Goal: Transaction & Acquisition: Purchase product/service

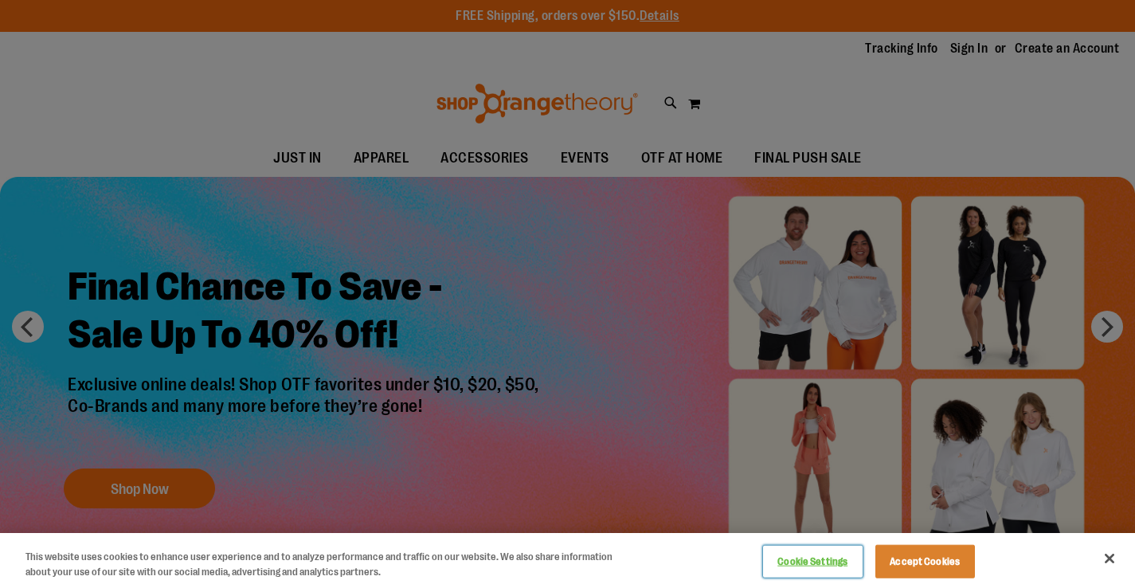
click at [1110, 565] on button "Close" at bounding box center [1109, 558] width 35 height 35
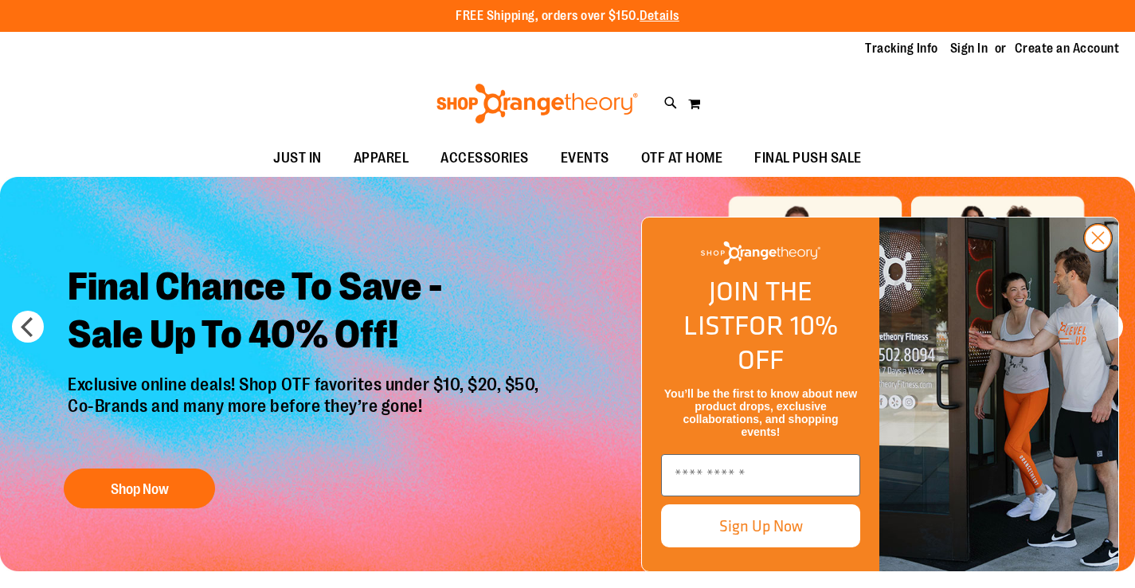
click at [1101, 251] on circle "Close dialog" at bounding box center [1098, 238] width 26 height 26
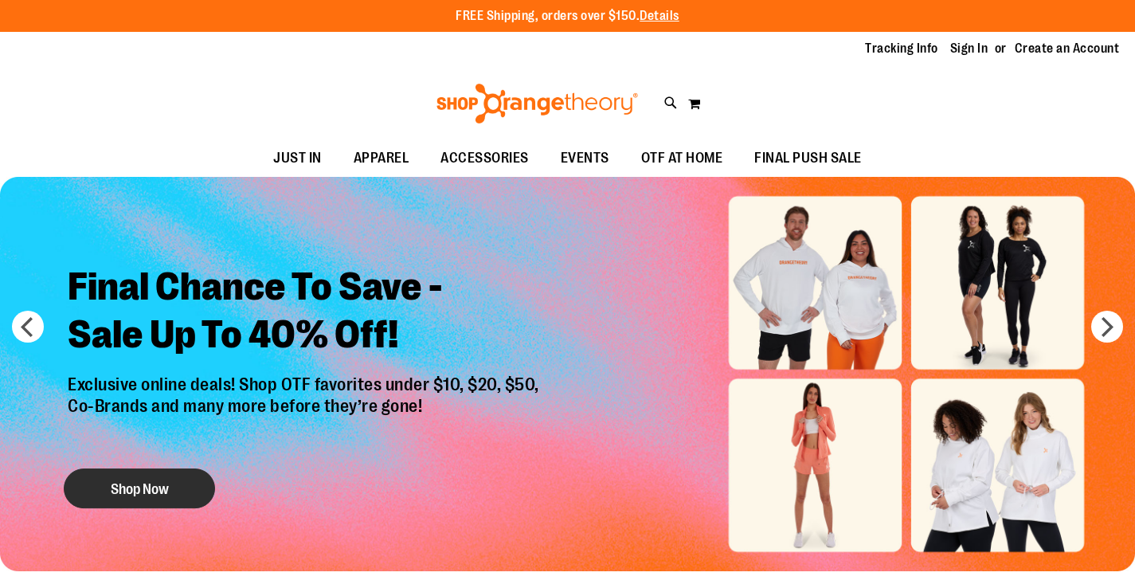
click at [152, 481] on button "Shop Now" at bounding box center [139, 488] width 151 height 40
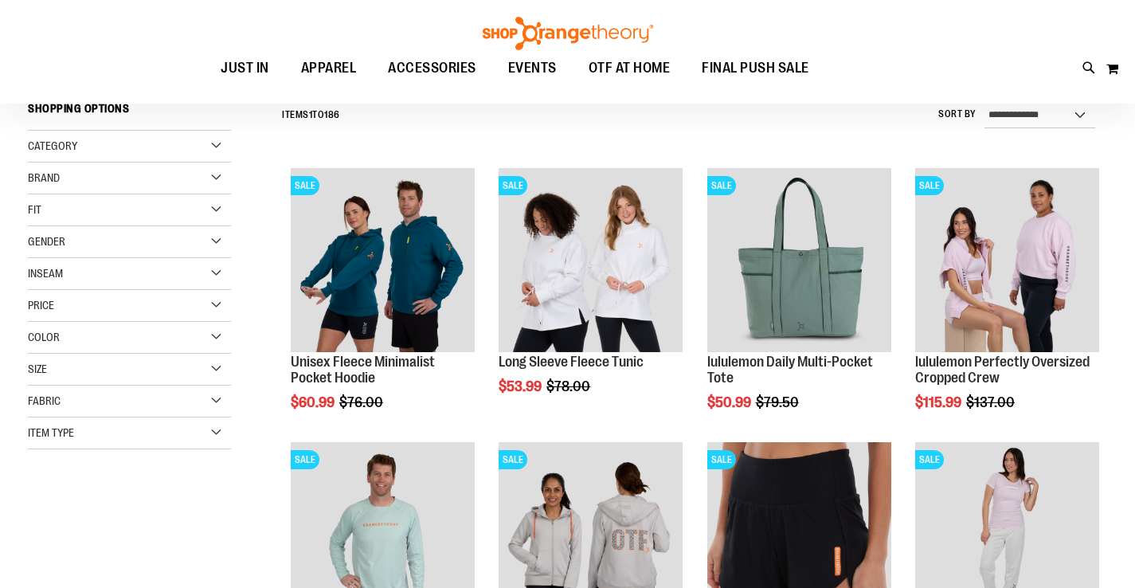
scroll to position [217, 0]
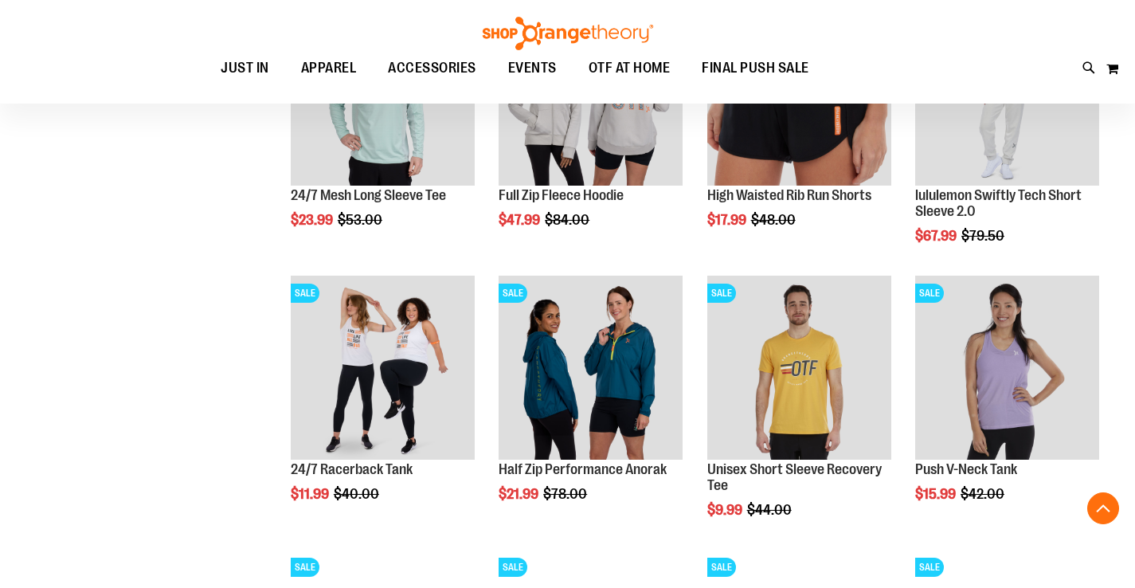
scroll to position [616, 0]
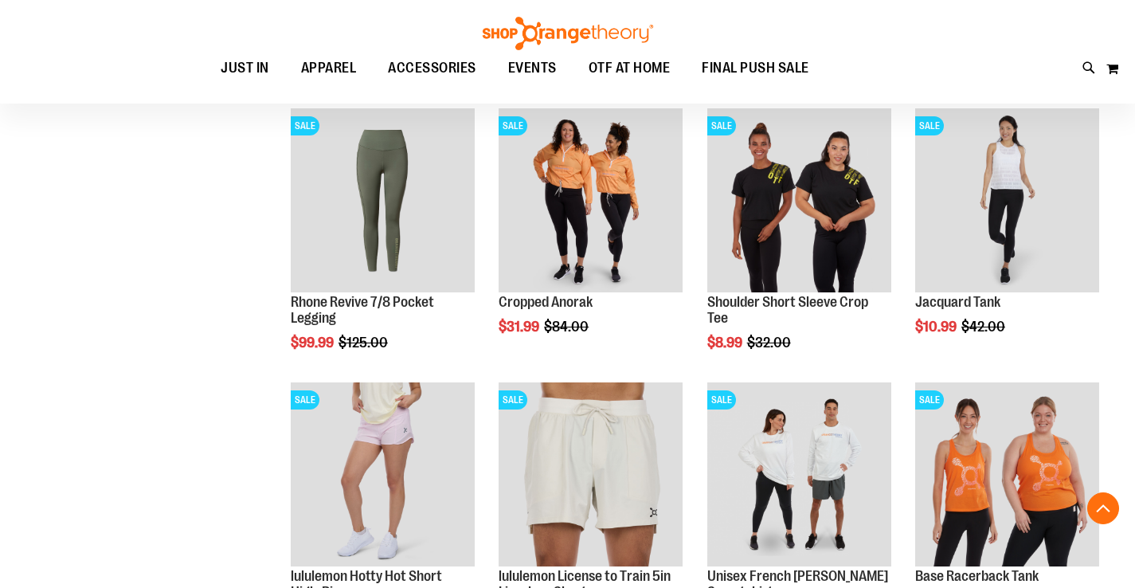
scroll to position [1044, 0]
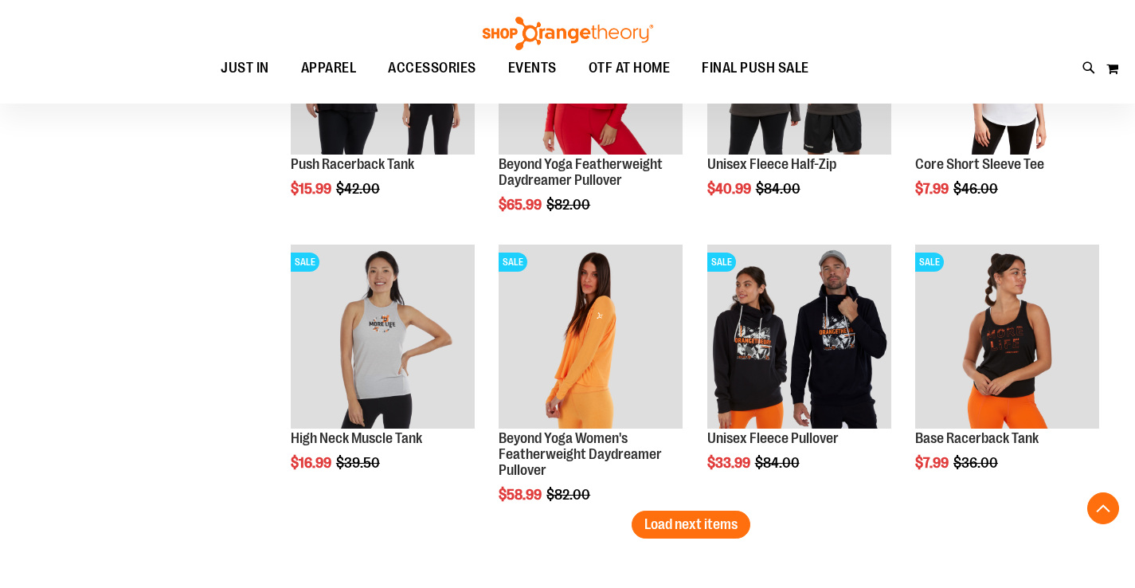
scroll to position [2280, 0]
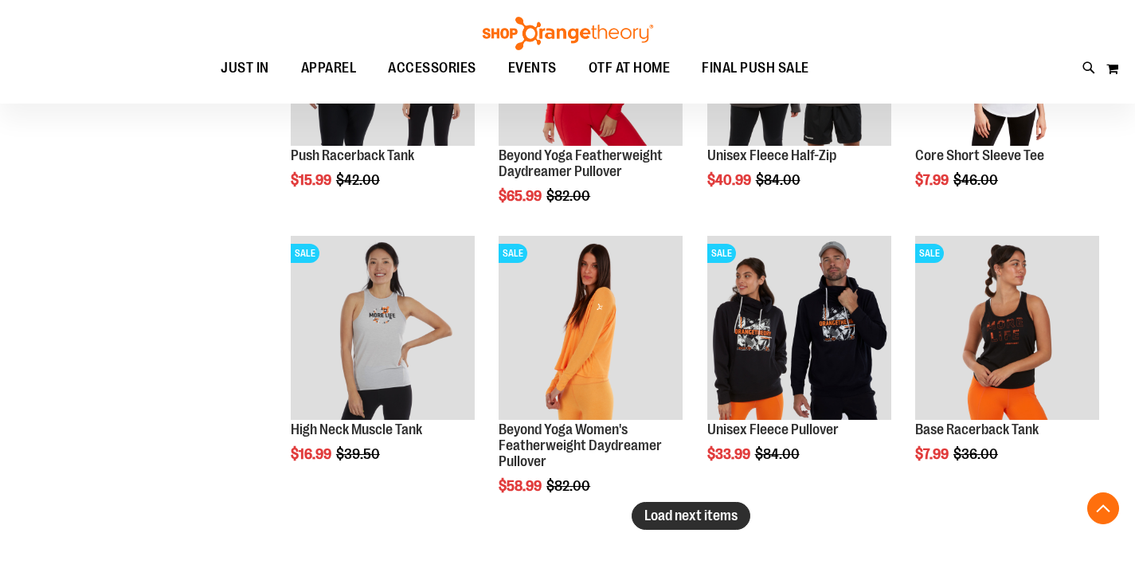
click at [690, 517] on span "Load next items" at bounding box center [690, 515] width 93 height 16
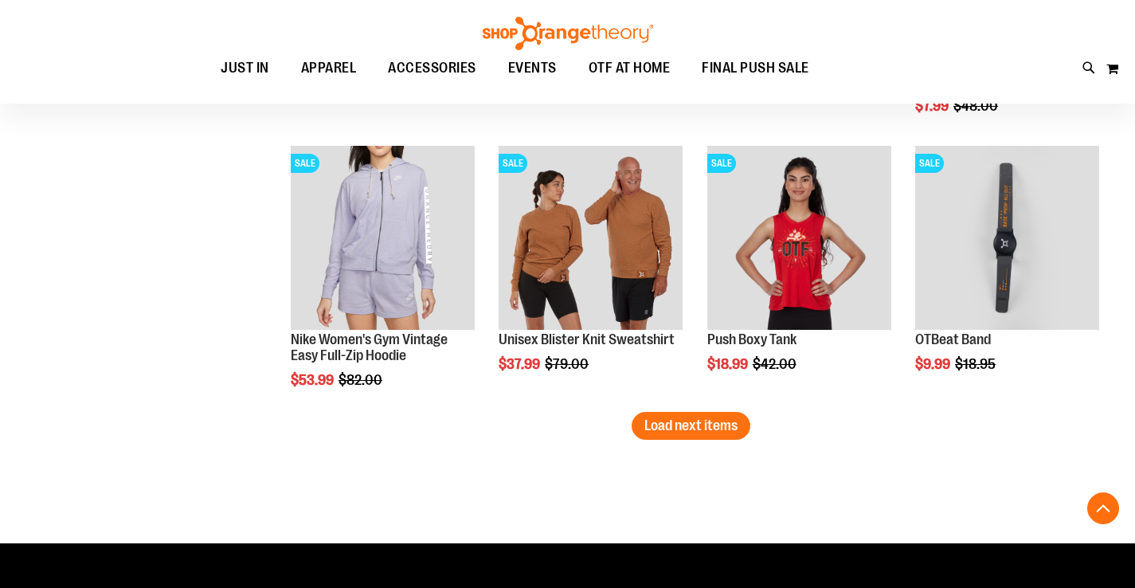
scroll to position [3203, 0]
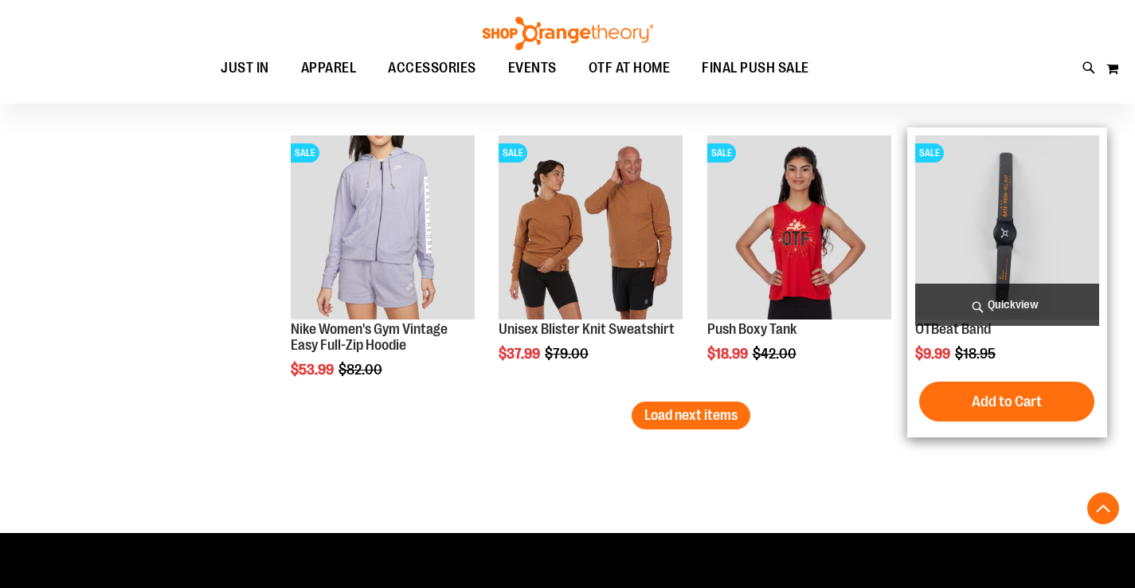
click at [999, 213] on img "product" at bounding box center [1007, 227] width 184 height 184
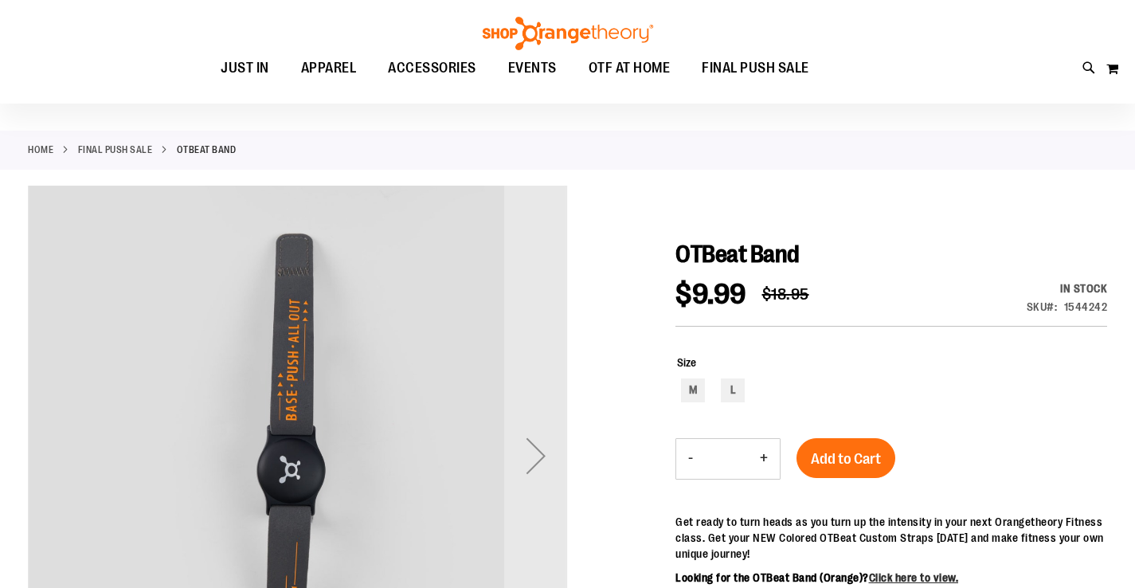
scroll to position [48, 0]
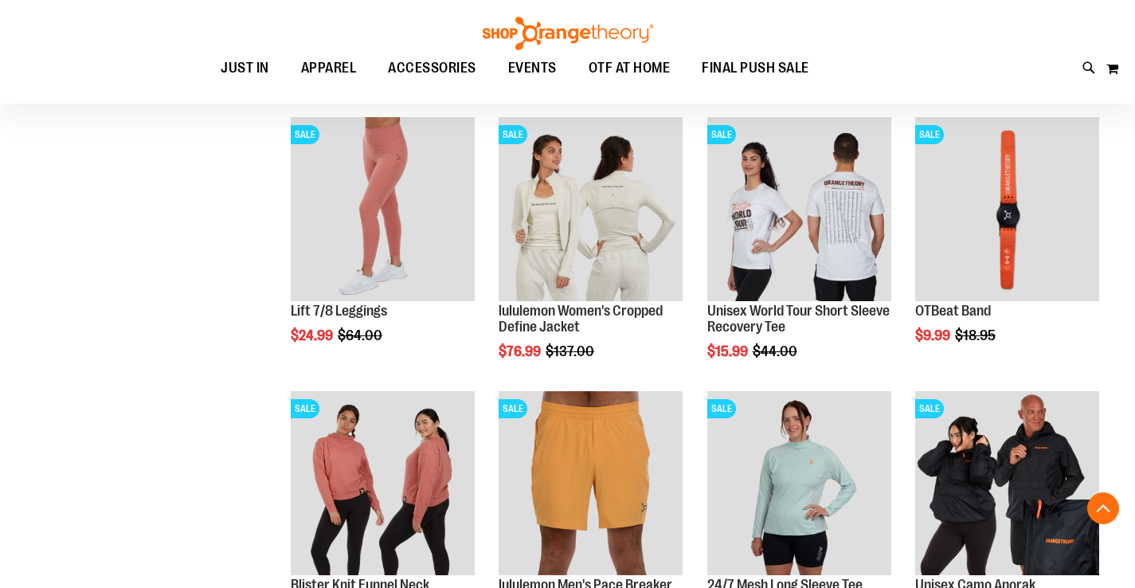
scroll to position [896, 0]
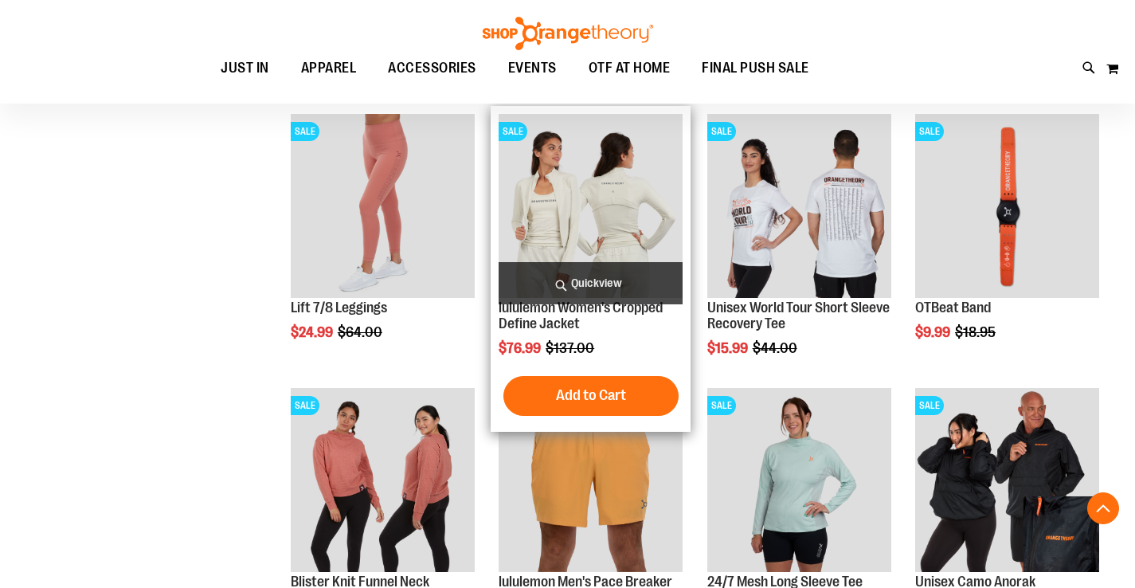
click at [585, 210] on img "product" at bounding box center [591, 206] width 184 height 184
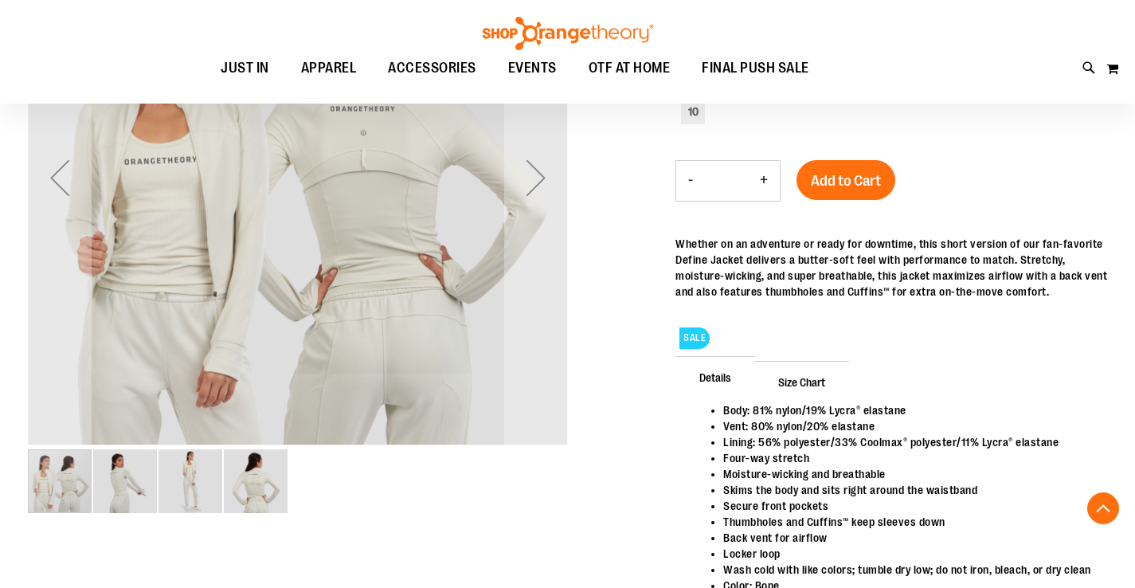
scroll to position [331, 0]
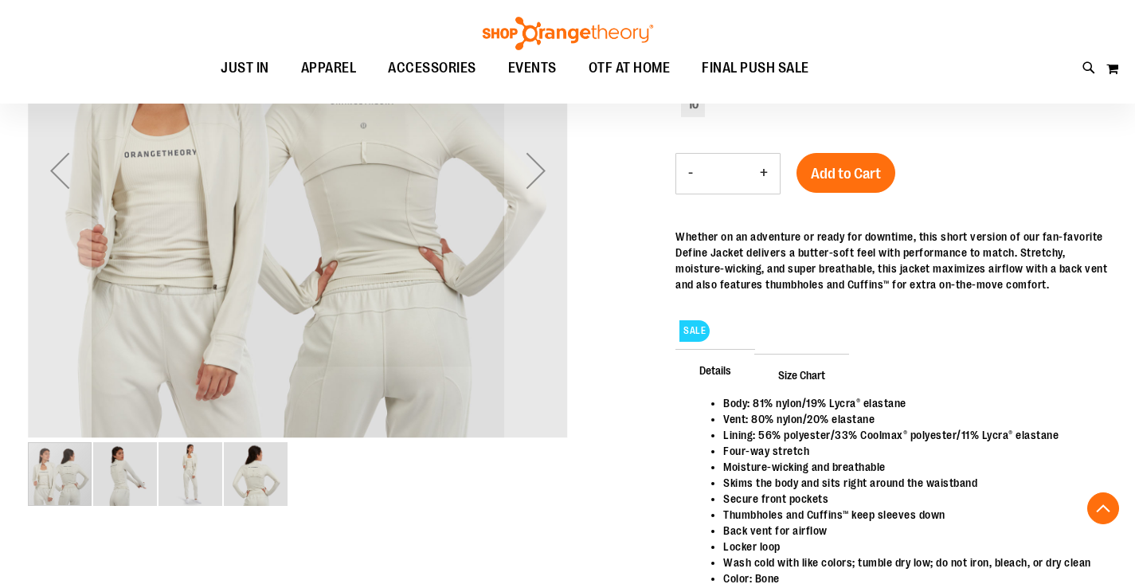
click at [130, 475] on img "image 2 of 4" at bounding box center [125, 474] width 64 height 64
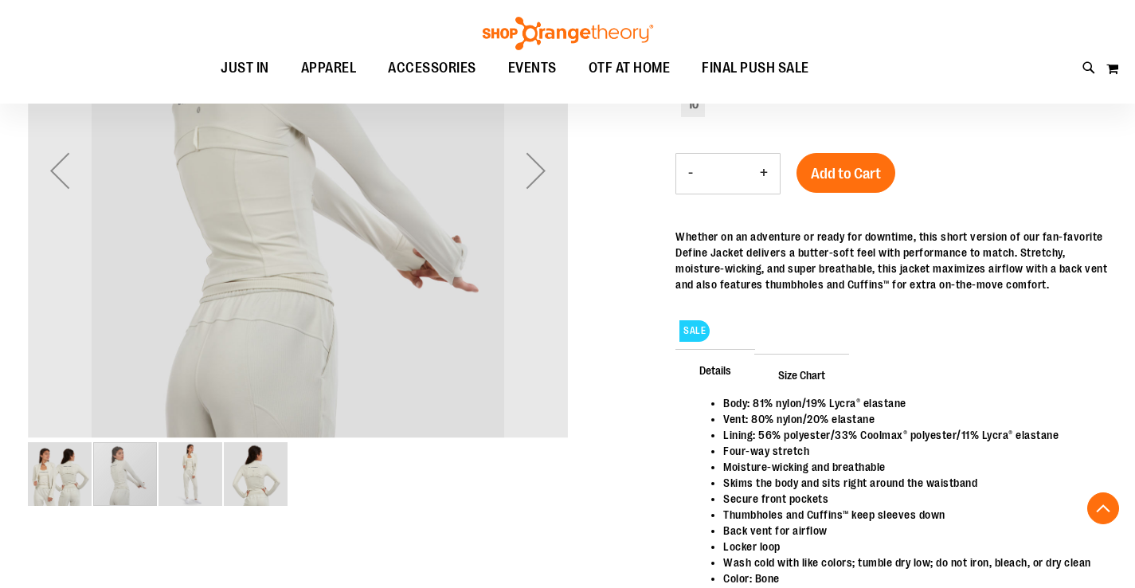
click at [194, 472] on img "image 3 of 4" at bounding box center [190, 474] width 64 height 64
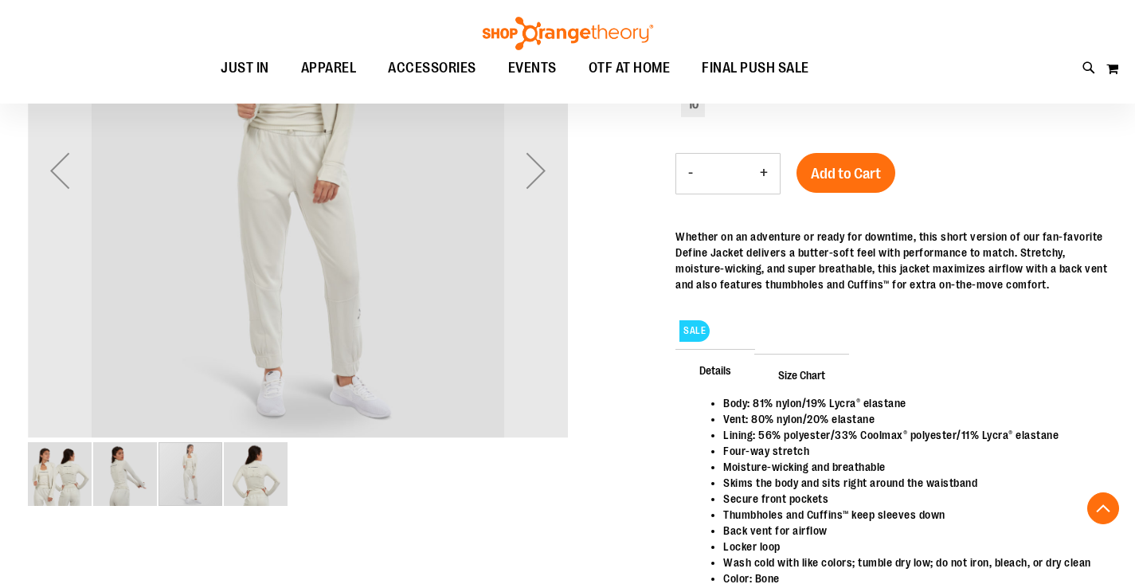
click at [254, 468] on img "image 4 of 4" at bounding box center [256, 474] width 64 height 64
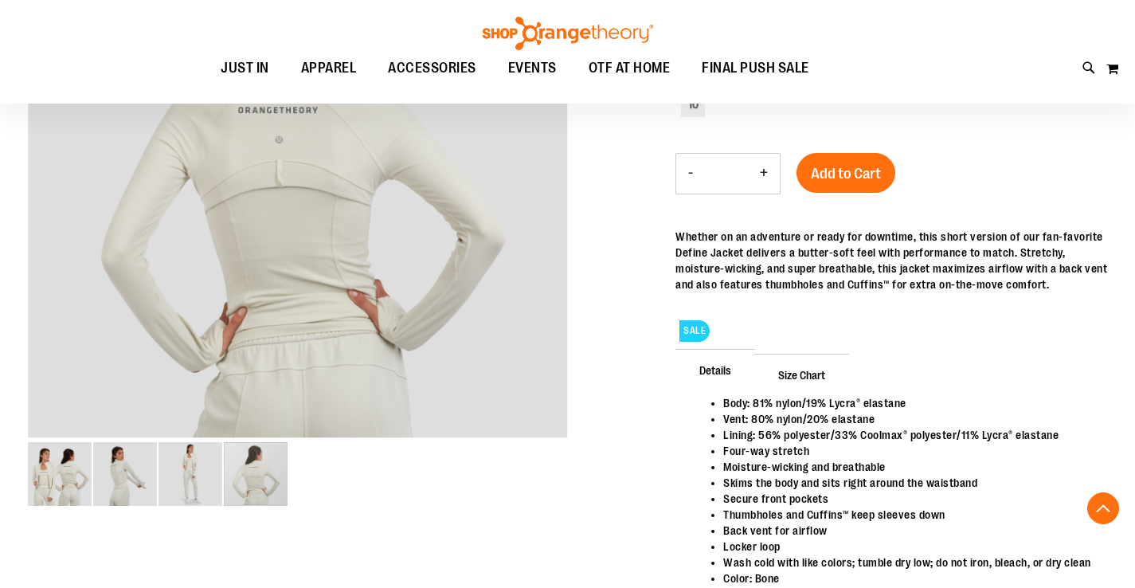
scroll to position [0, 0]
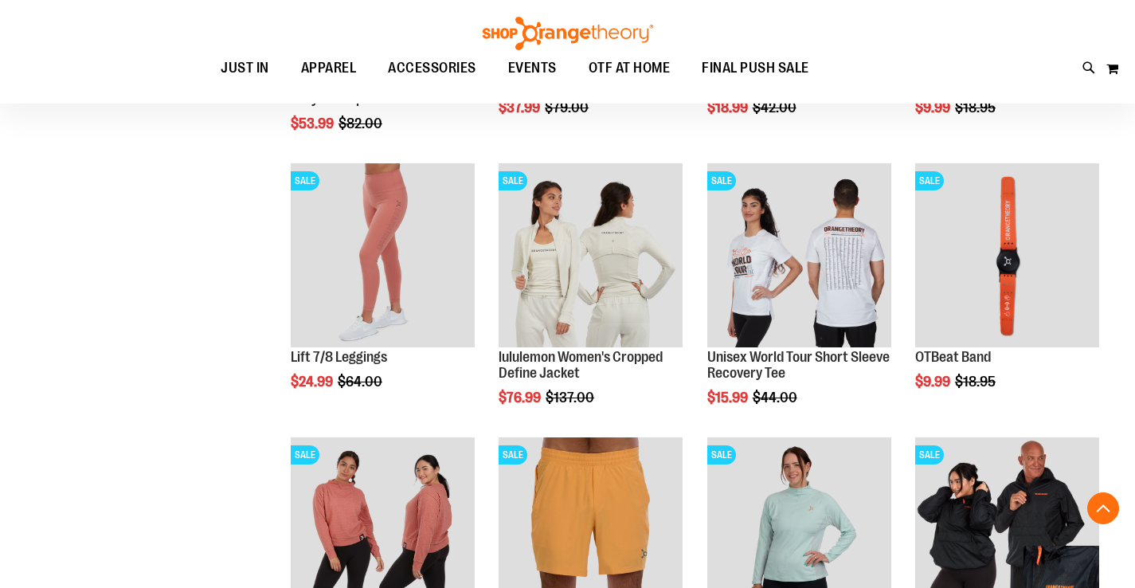
scroll to position [1158, 0]
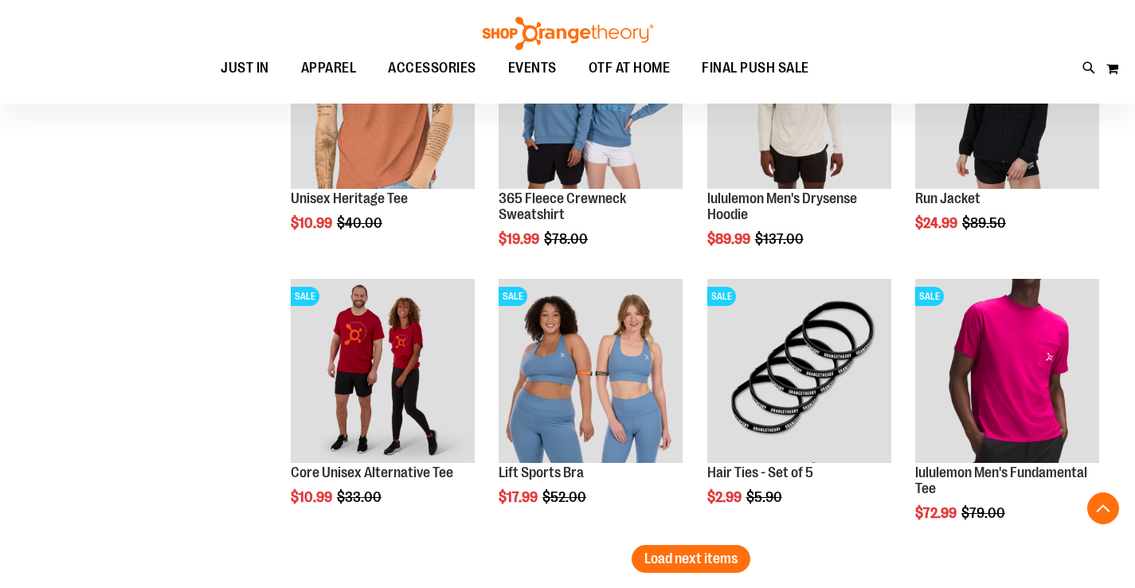
scroll to position [2130, 0]
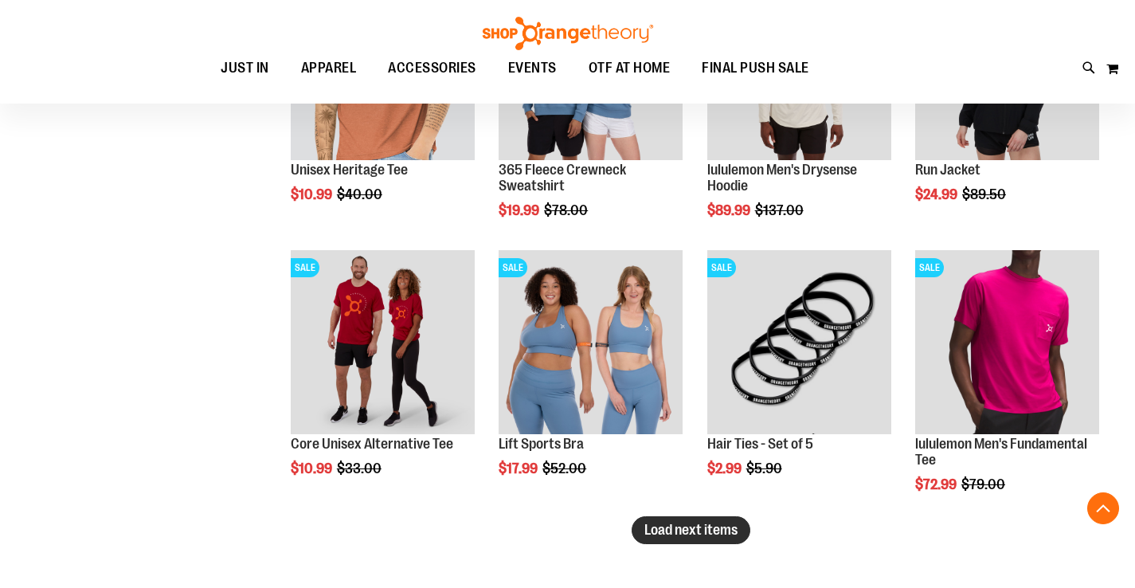
click at [665, 538] on button "Load next items" at bounding box center [691, 530] width 119 height 28
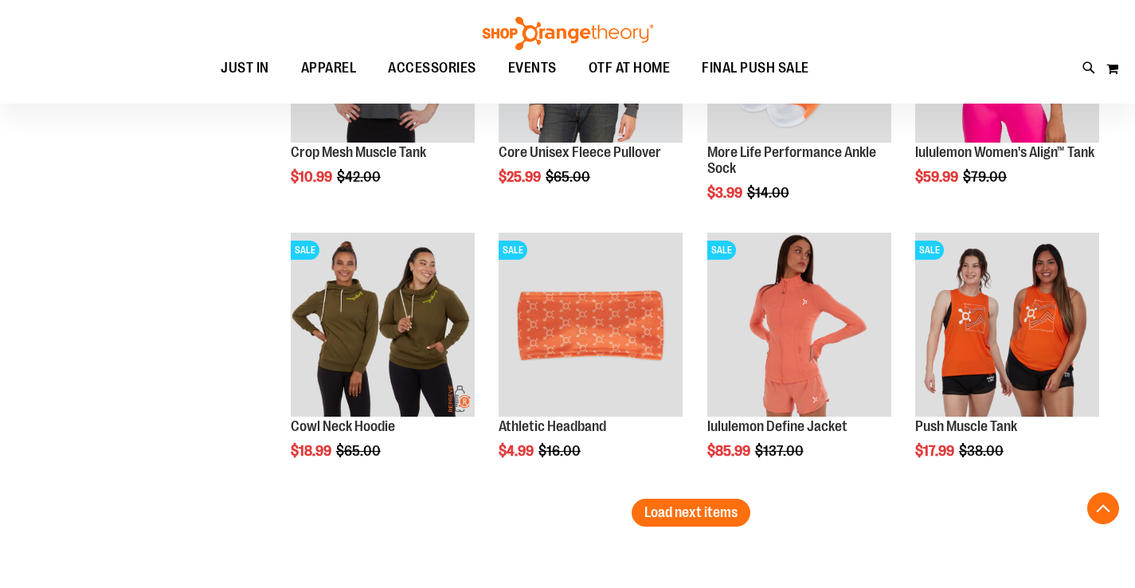
scroll to position [2975, 0]
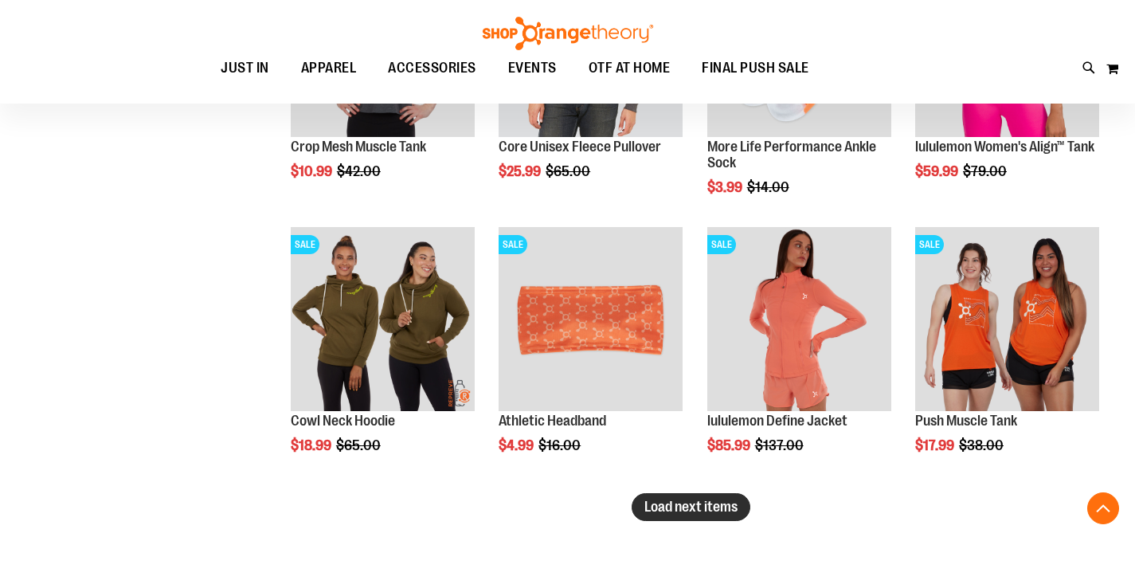
click at [691, 516] on button "Load next items" at bounding box center [691, 507] width 119 height 28
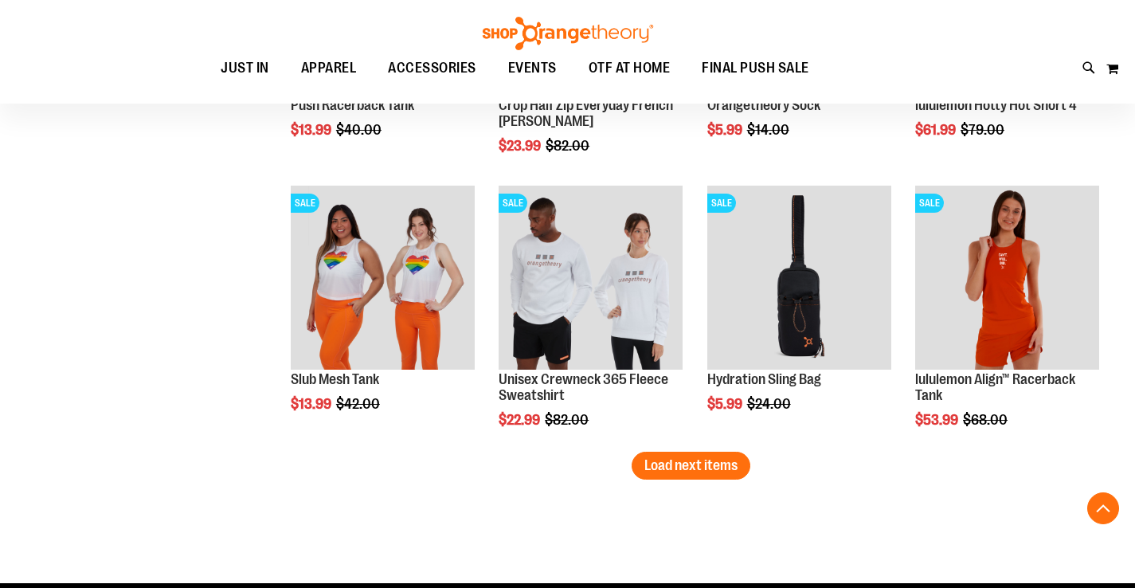
scroll to position [3851, 0]
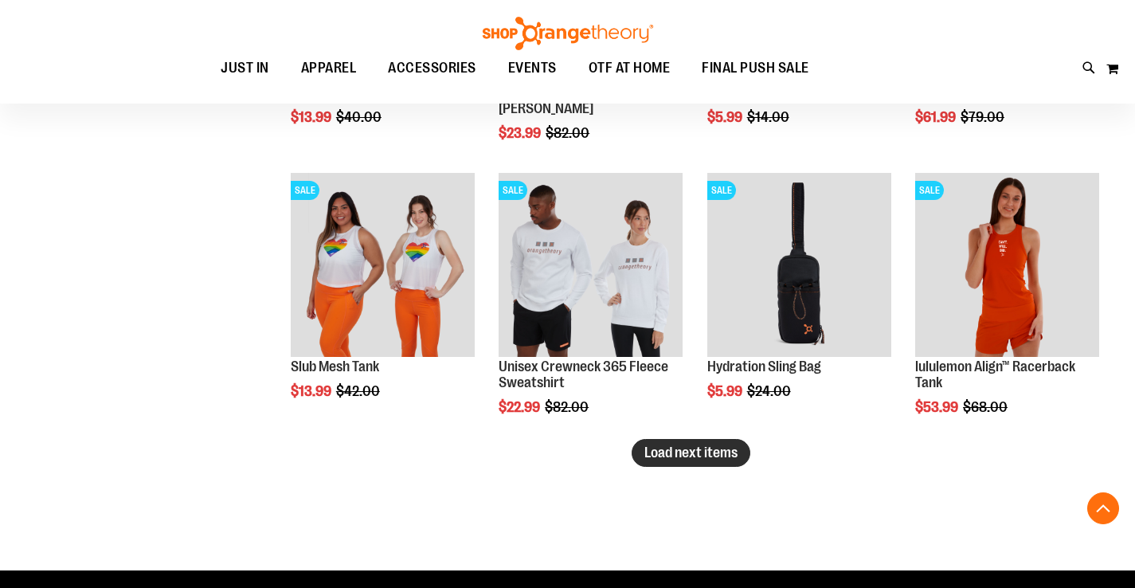
click at [713, 449] on span "Load next items" at bounding box center [690, 452] width 93 height 16
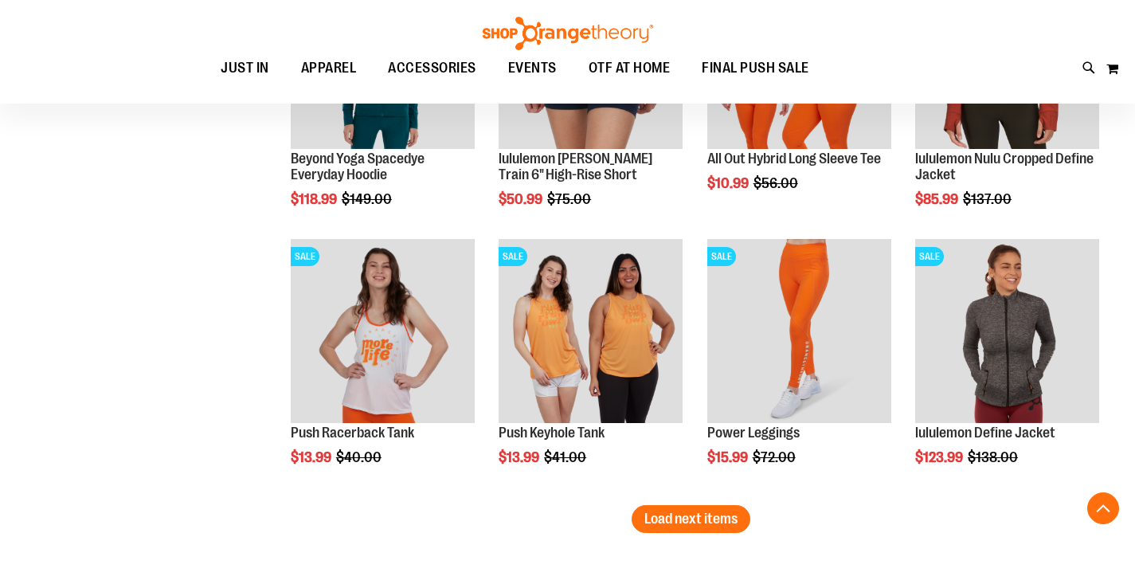
scroll to position [4622, 0]
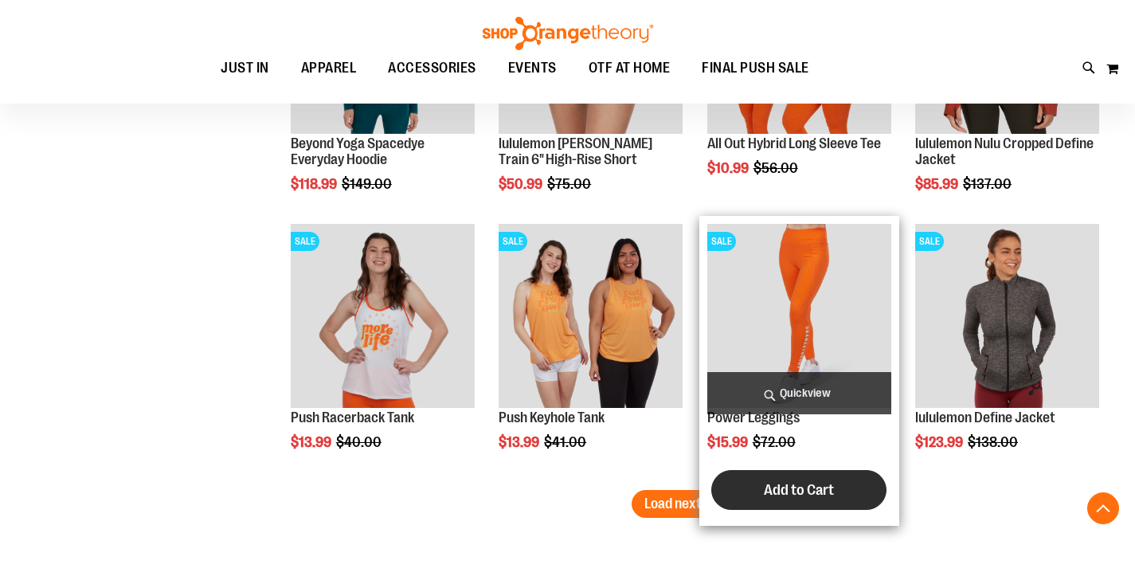
click at [726, 491] on button "Add to Cart" at bounding box center [798, 490] width 175 height 40
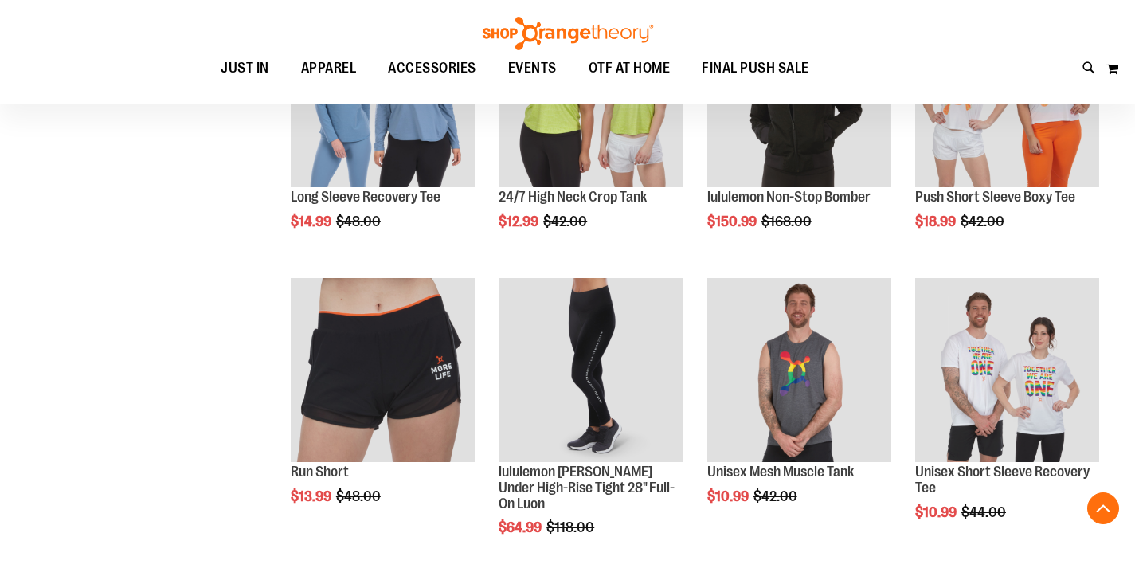
scroll to position [894, 0]
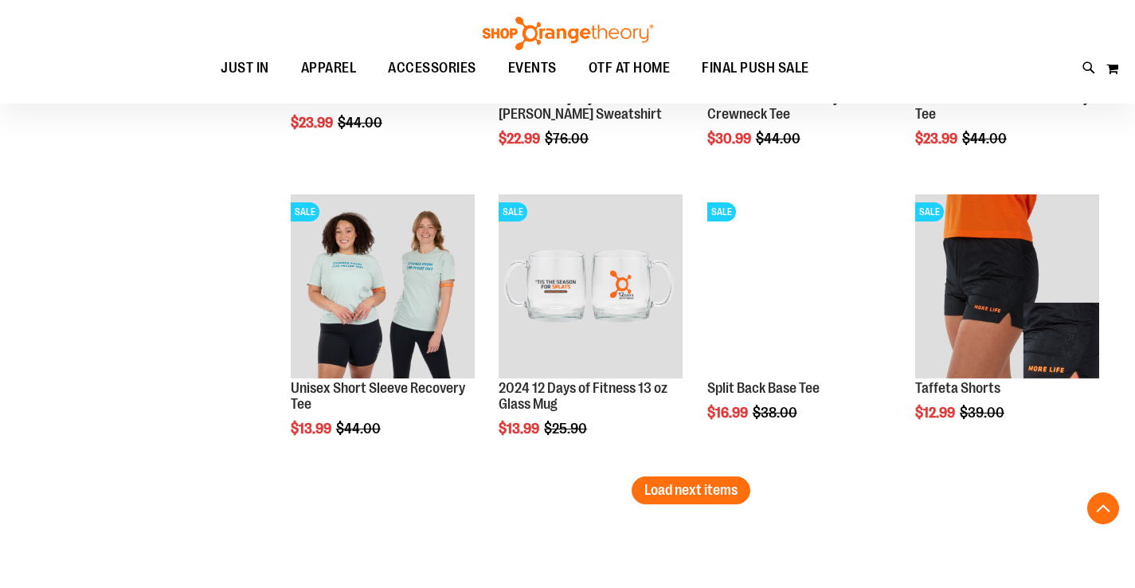
scroll to position [2326, 0]
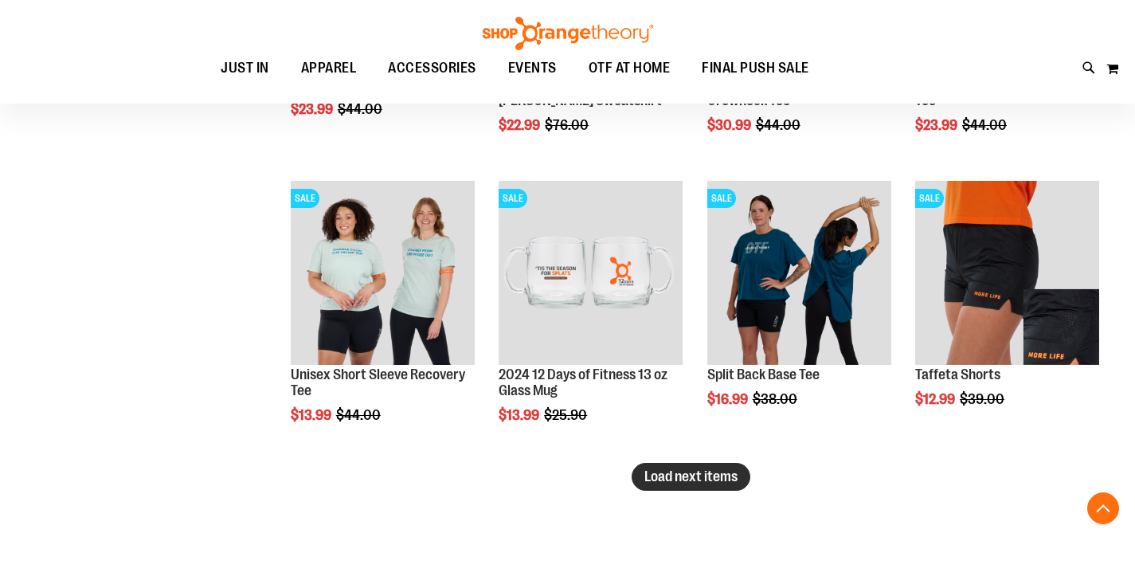
click at [717, 483] on span "Load next items" at bounding box center [690, 476] width 93 height 16
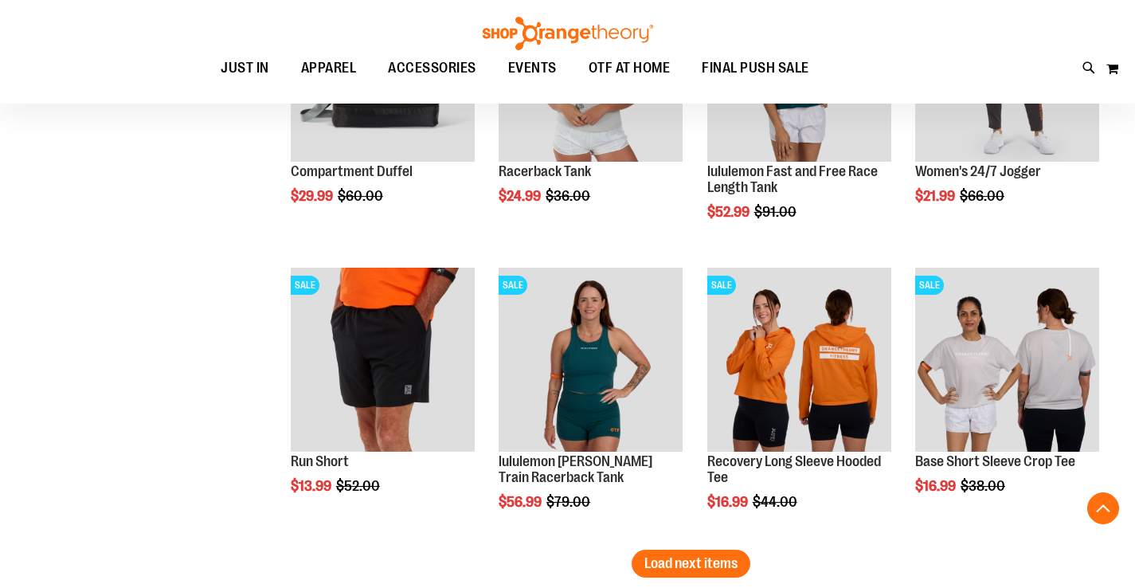
scroll to position [3165, 0]
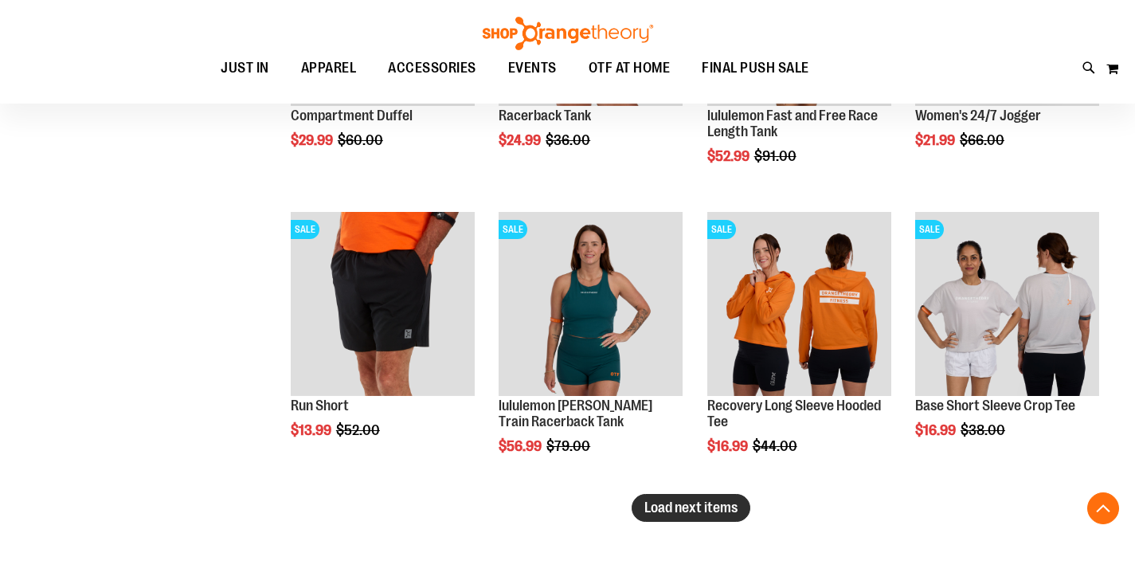
click at [715, 511] on span "Load next items" at bounding box center [690, 507] width 93 height 16
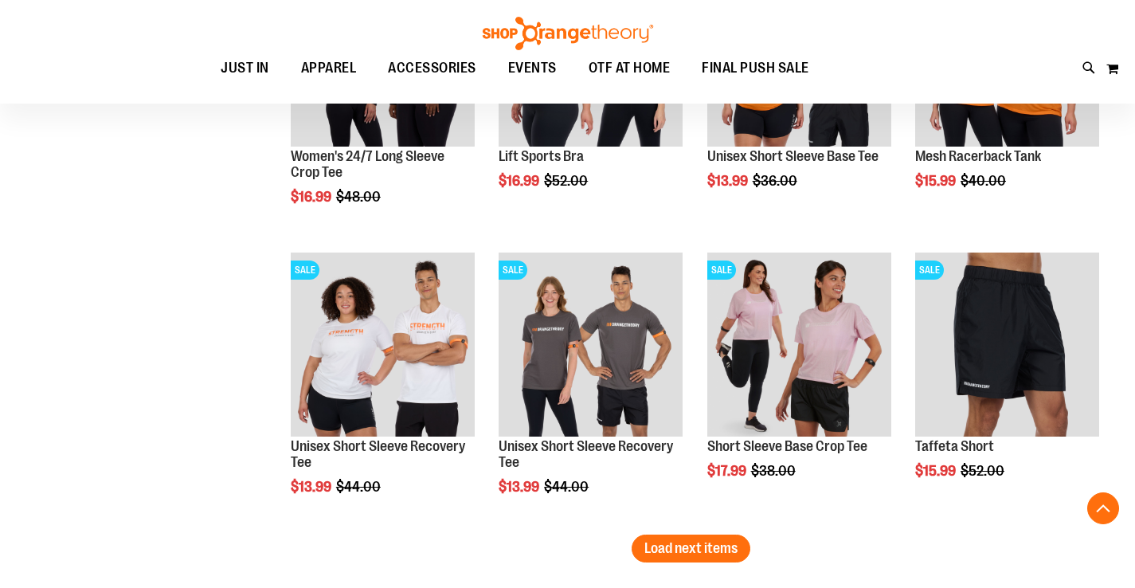
scroll to position [4028, 0]
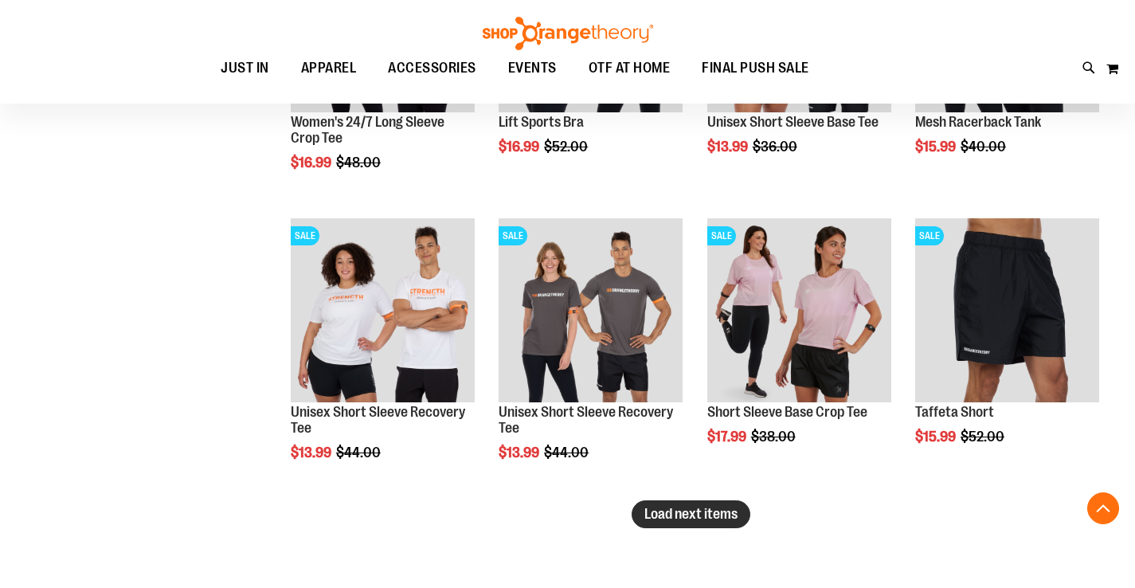
click at [701, 505] on button "Load next items" at bounding box center [691, 514] width 119 height 28
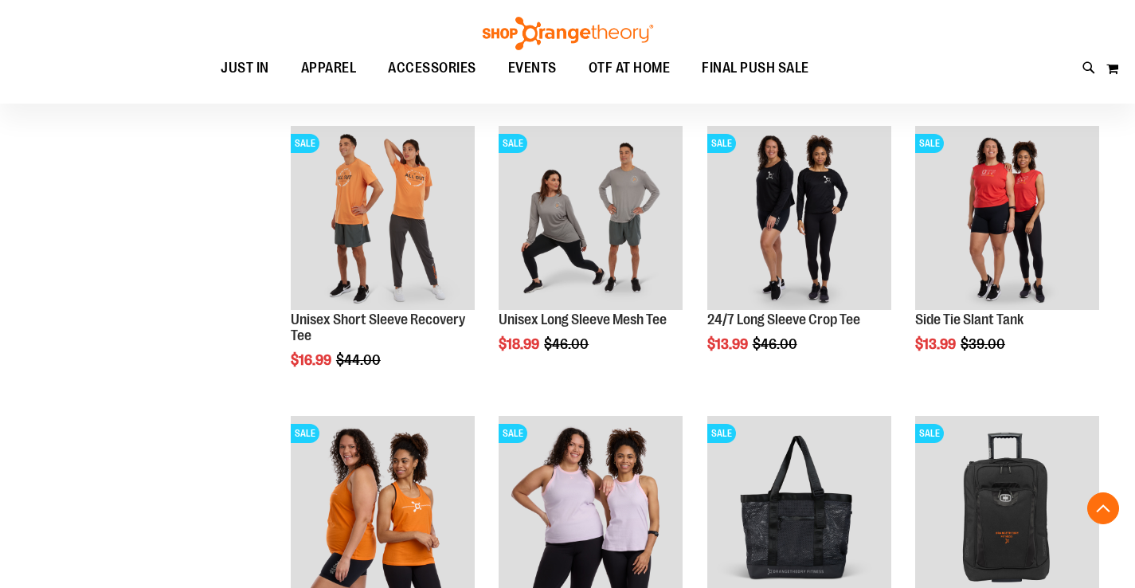
scroll to position [4899, 0]
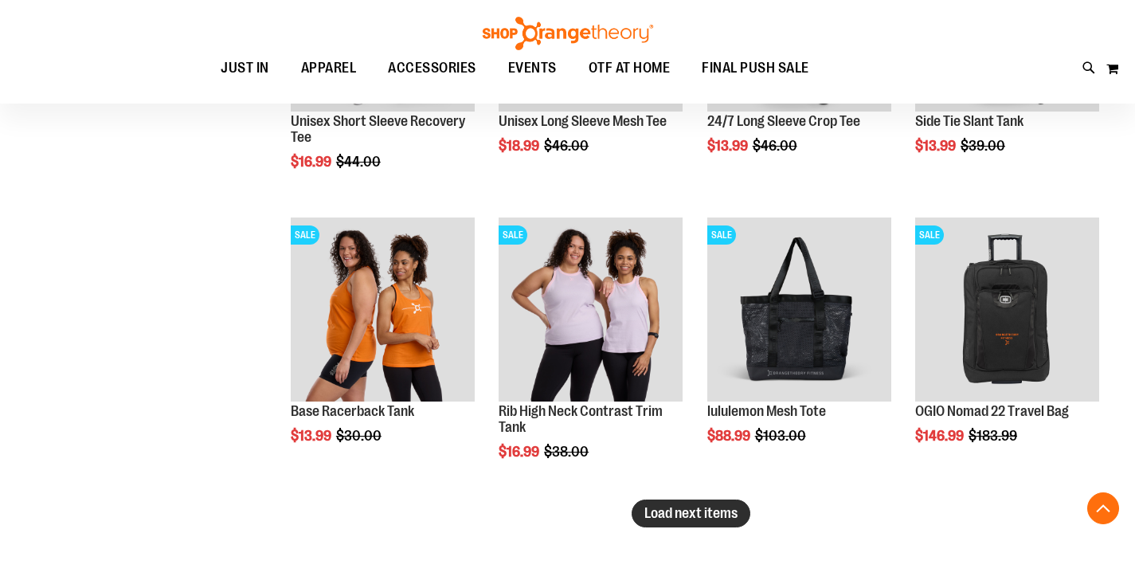
click at [665, 513] on span "Load next items" at bounding box center [690, 513] width 93 height 16
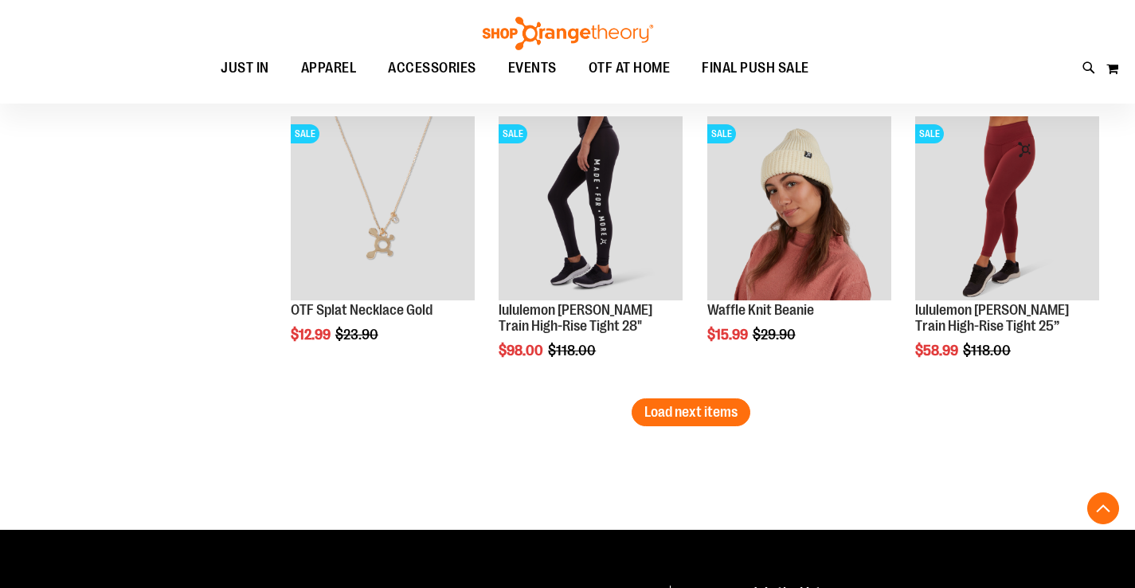
scroll to position [5879, 0]
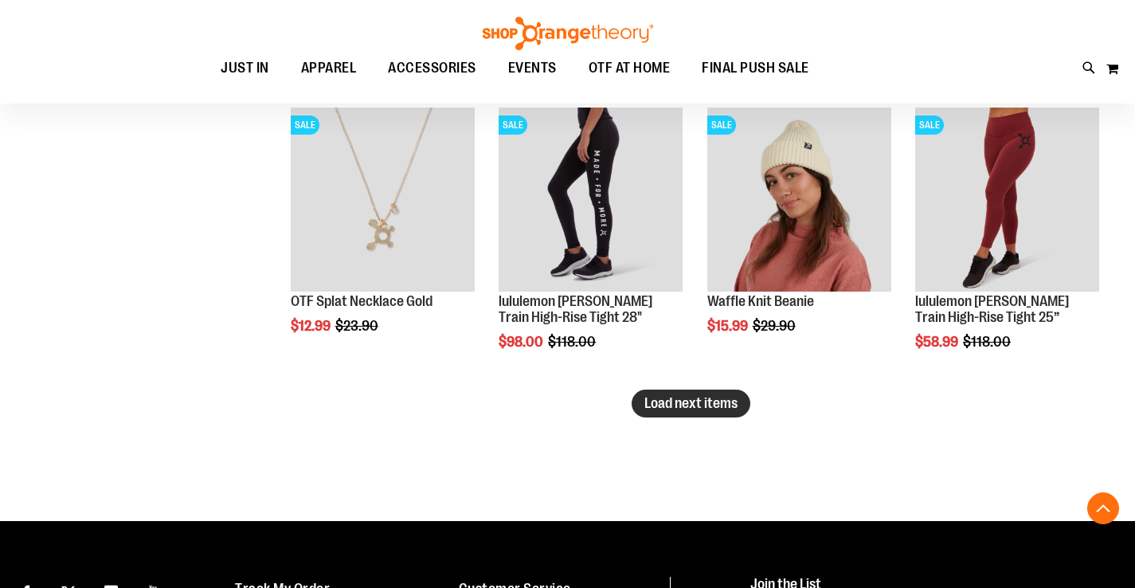
click at [702, 397] on span "Load next items" at bounding box center [690, 403] width 93 height 16
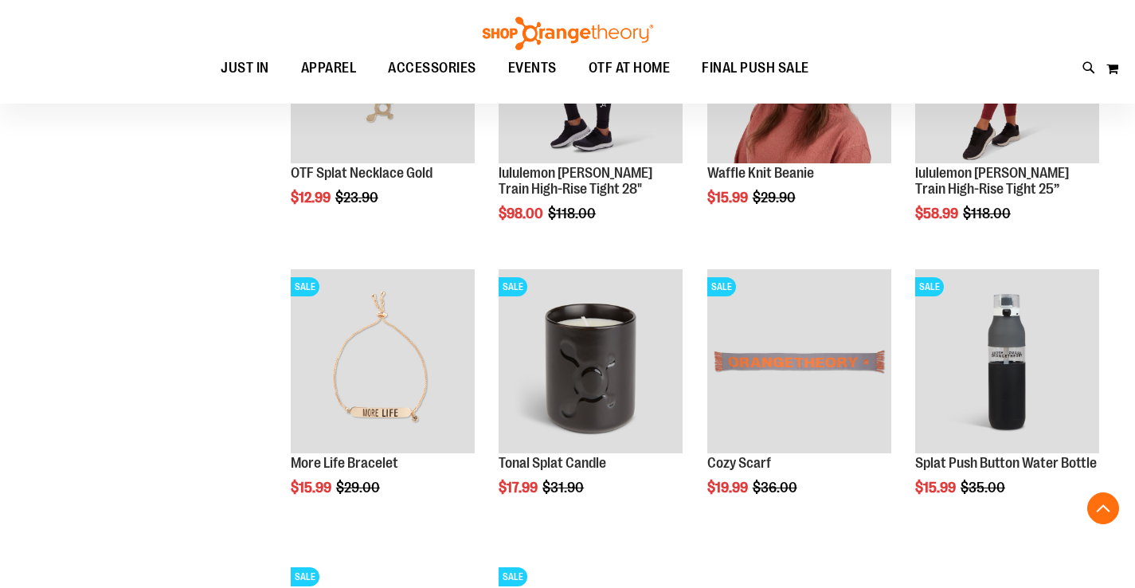
scroll to position [6017, 0]
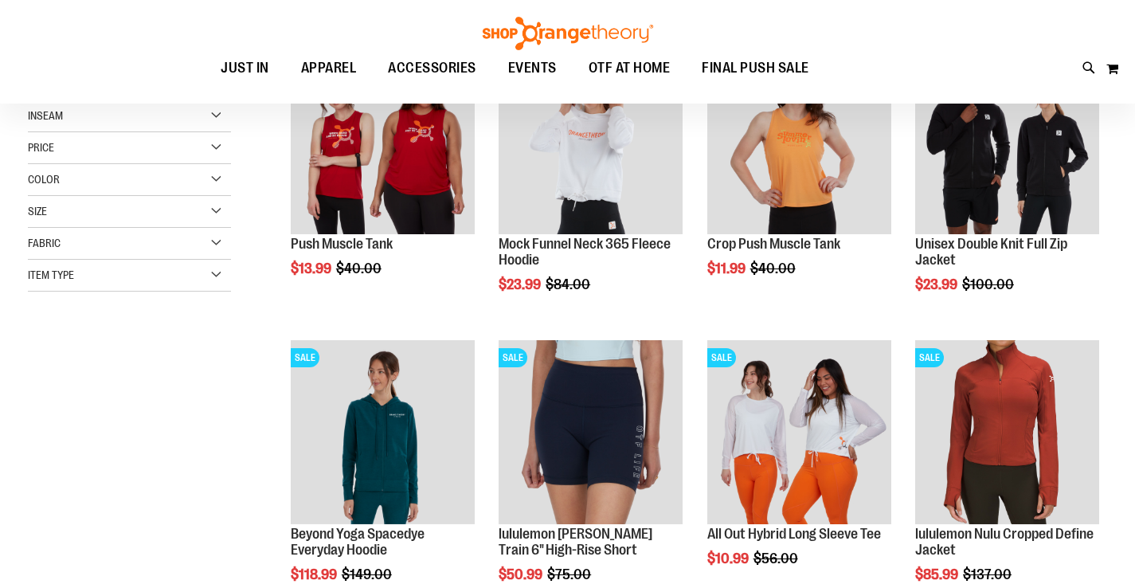
scroll to position [88, 0]
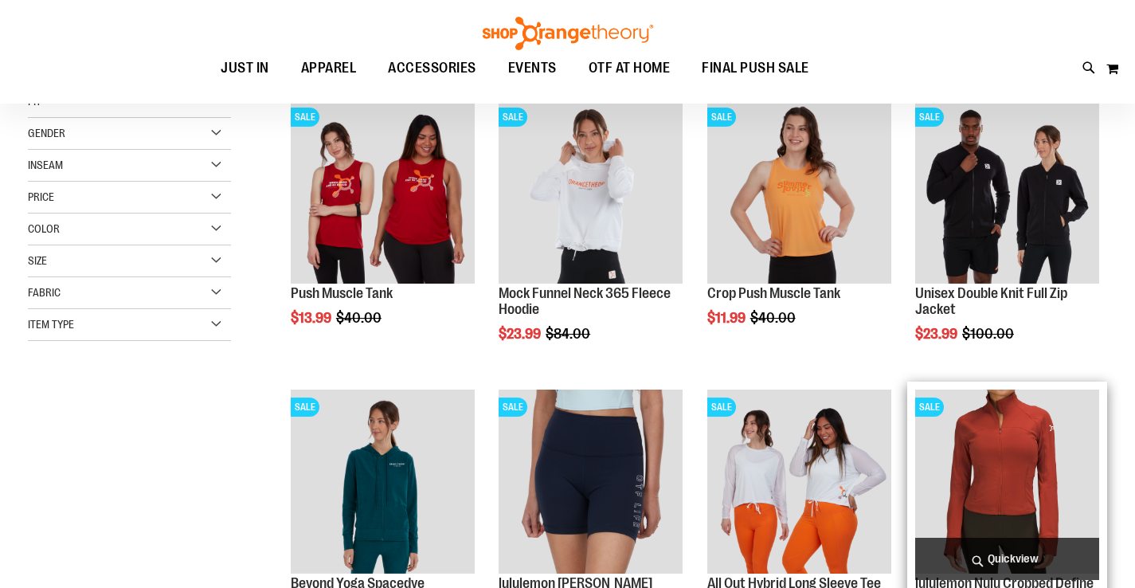
click at [1038, 499] on img "product" at bounding box center [1007, 481] width 184 height 184
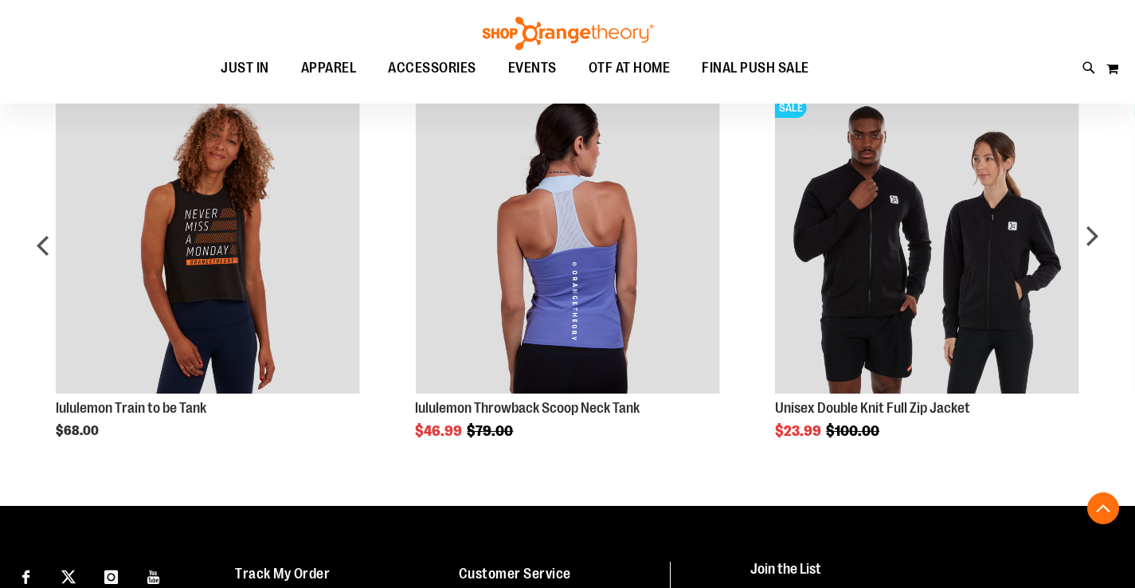
scroll to position [937, 0]
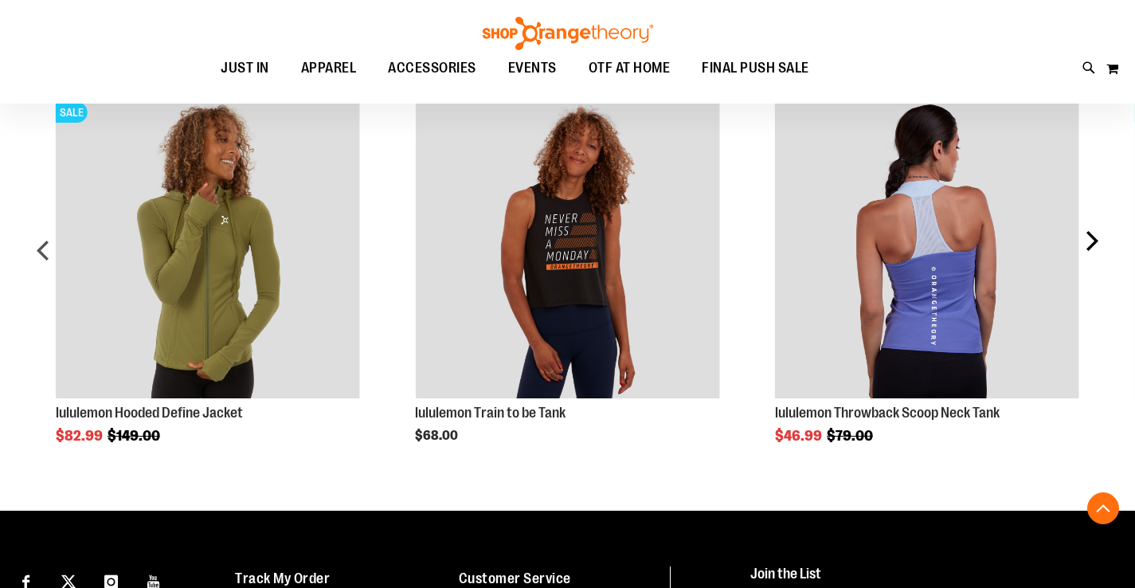
click at [1090, 241] on div "next" at bounding box center [1091, 256] width 32 height 373
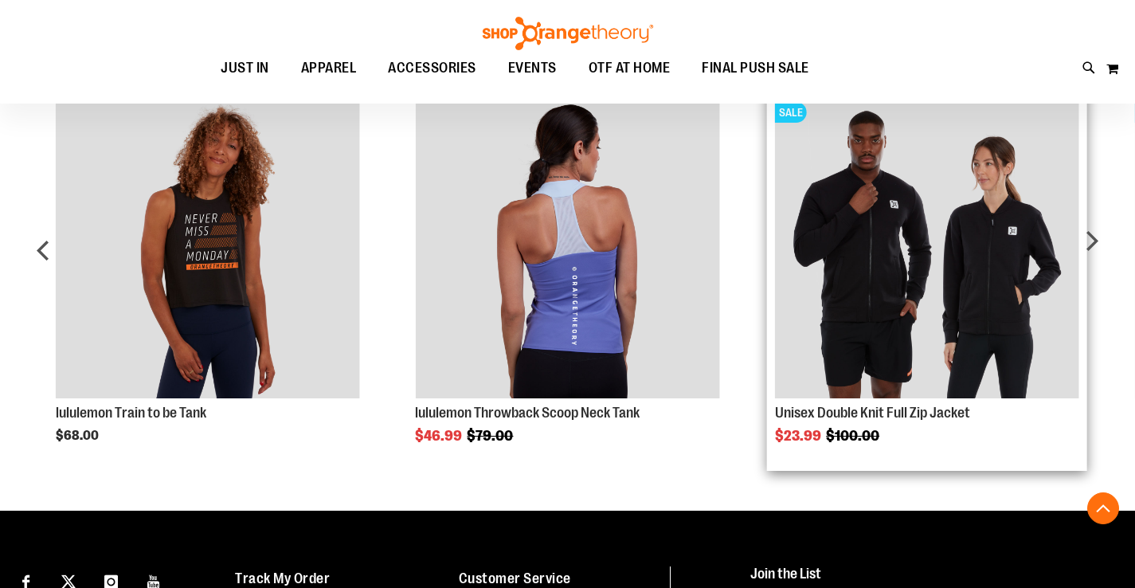
click at [993, 275] on img "Product Page Link" at bounding box center [927, 246] width 304 height 304
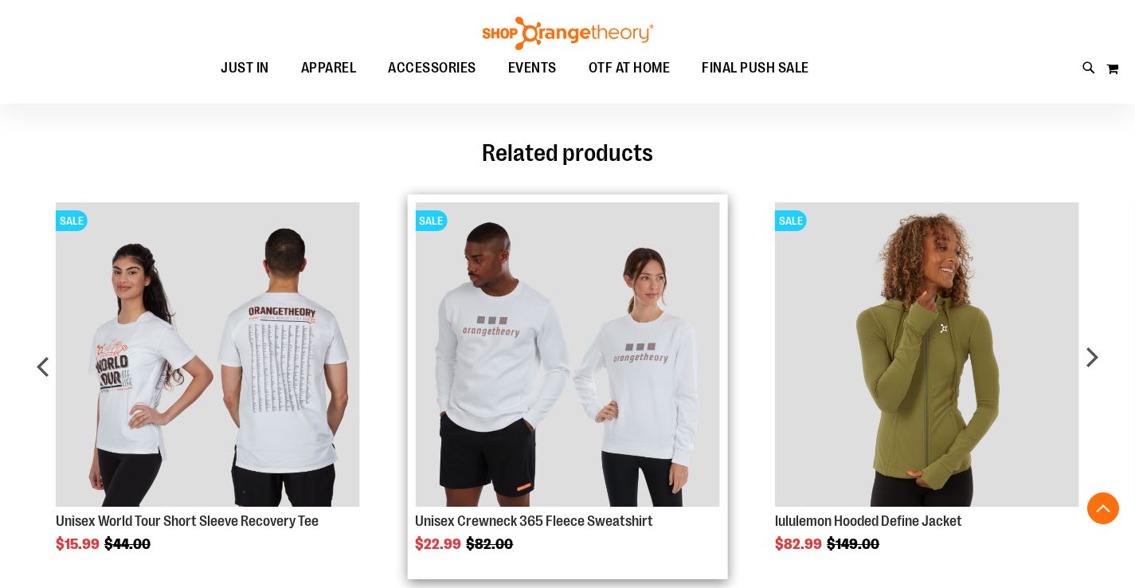
scroll to position [739, 0]
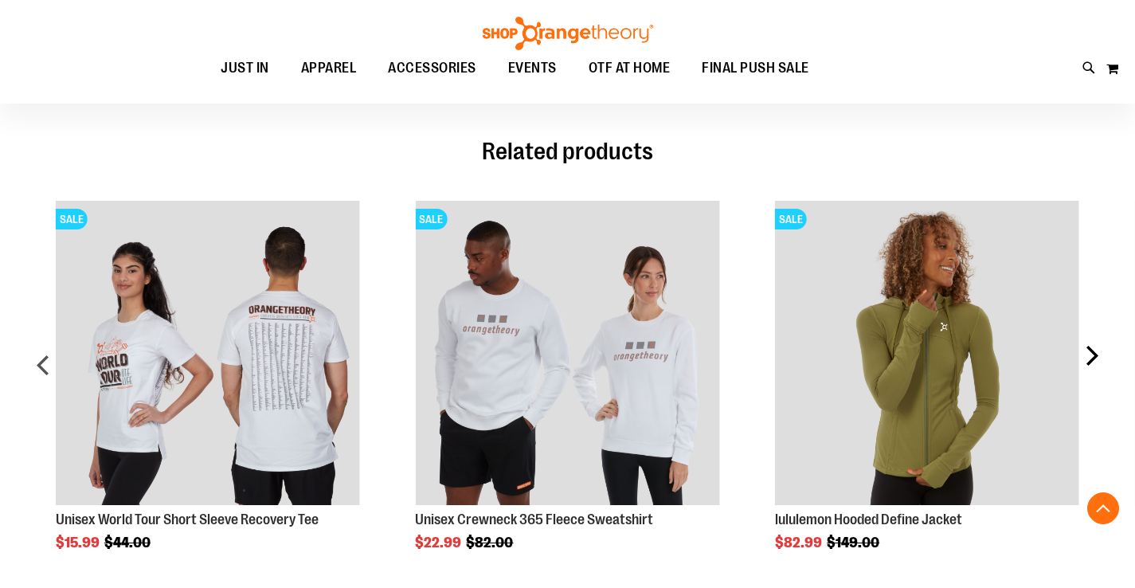
click at [1093, 350] on div "next" at bounding box center [1091, 371] width 32 height 389
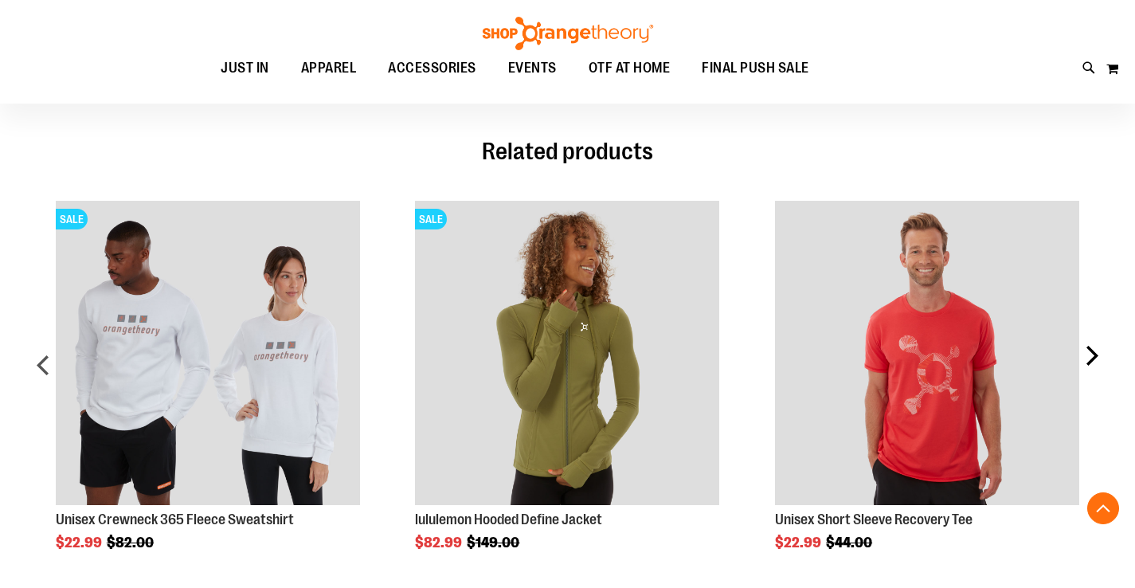
click at [1093, 350] on div "next" at bounding box center [1091, 371] width 32 height 389
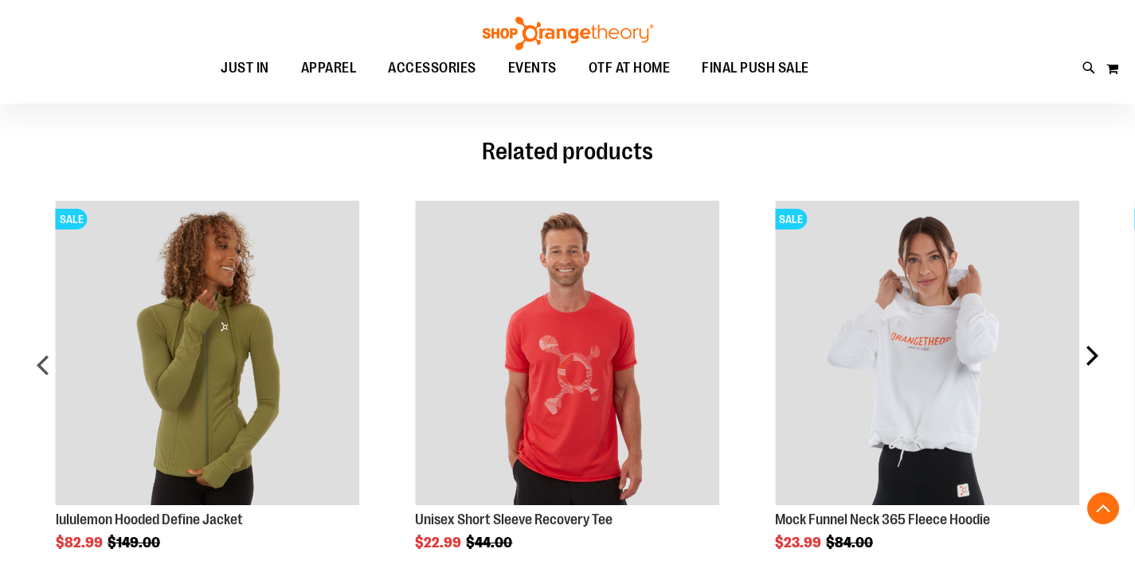
click at [1093, 350] on div "next" at bounding box center [1091, 371] width 32 height 389
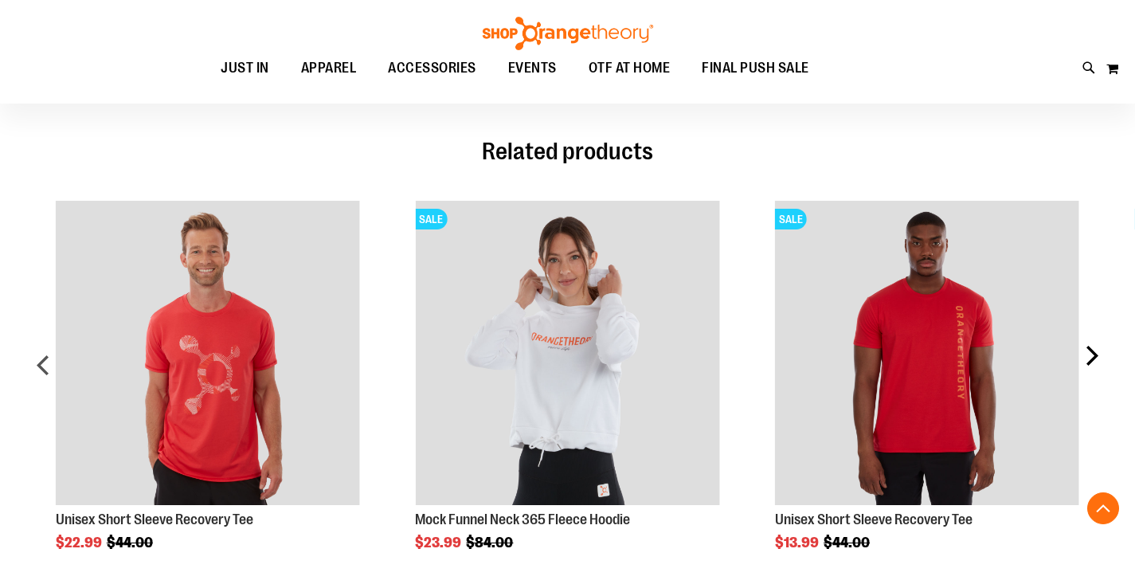
click at [1093, 350] on div "next" at bounding box center [1091, 371] width 32 height 389
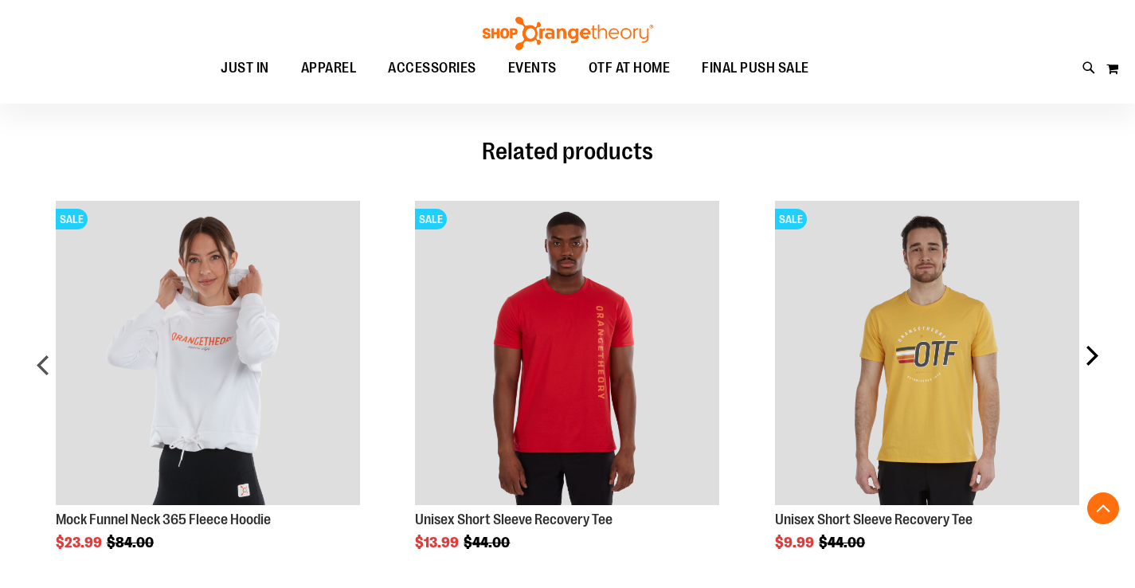
click at [1093, 350] on div "next" at bounding box center [1091, 371] width 32 height 389
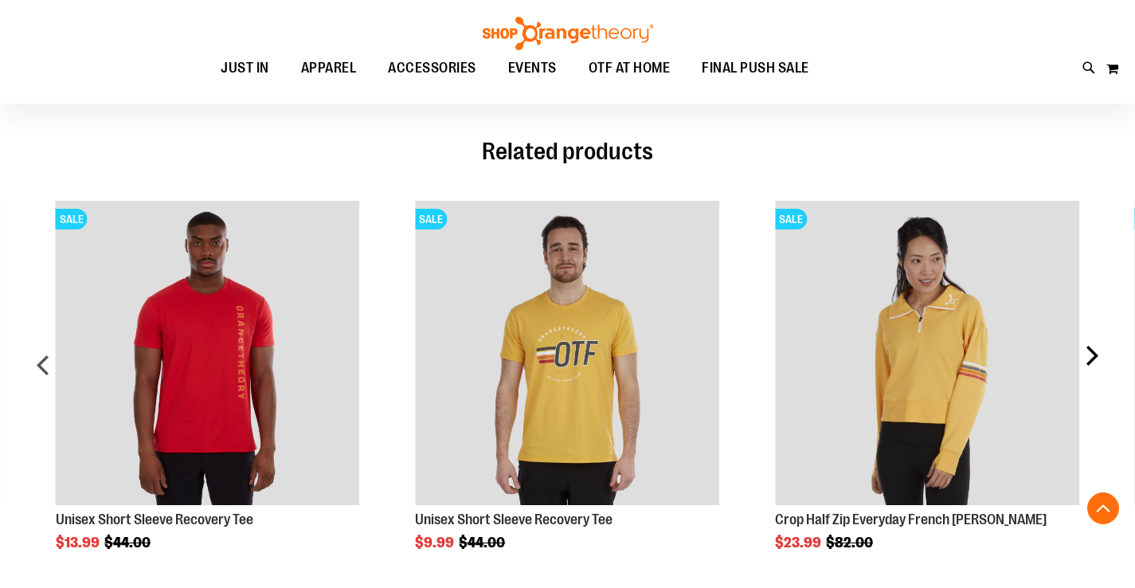
click at [1093, 350] on div "next" at bounding box center [1091, 371] width 32 height 389
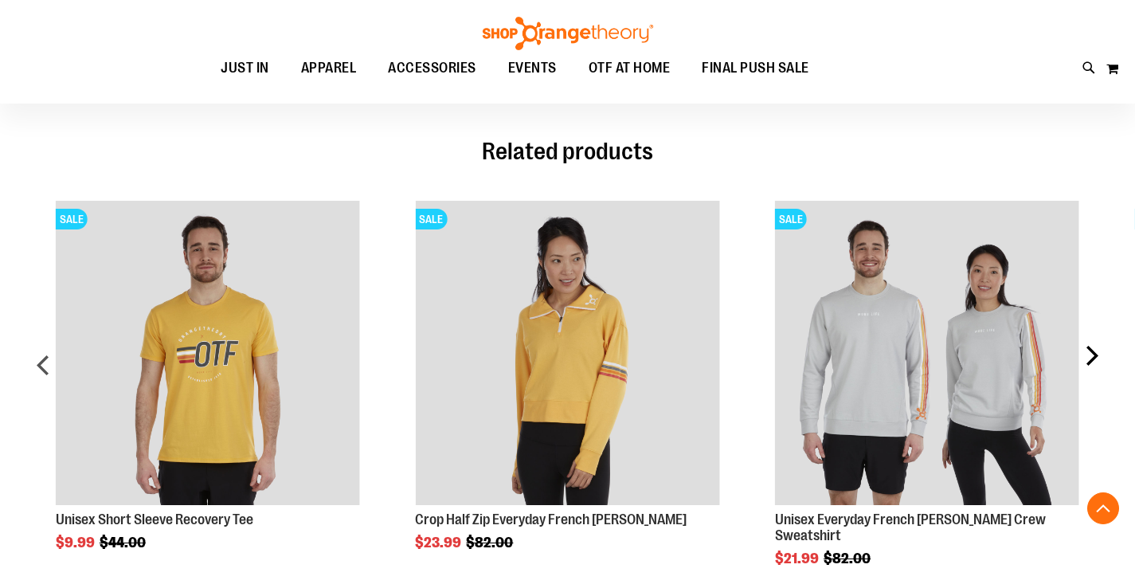
click at [1093, 350] on div "next" at bounding box center [1091, 371] width 32 height 389
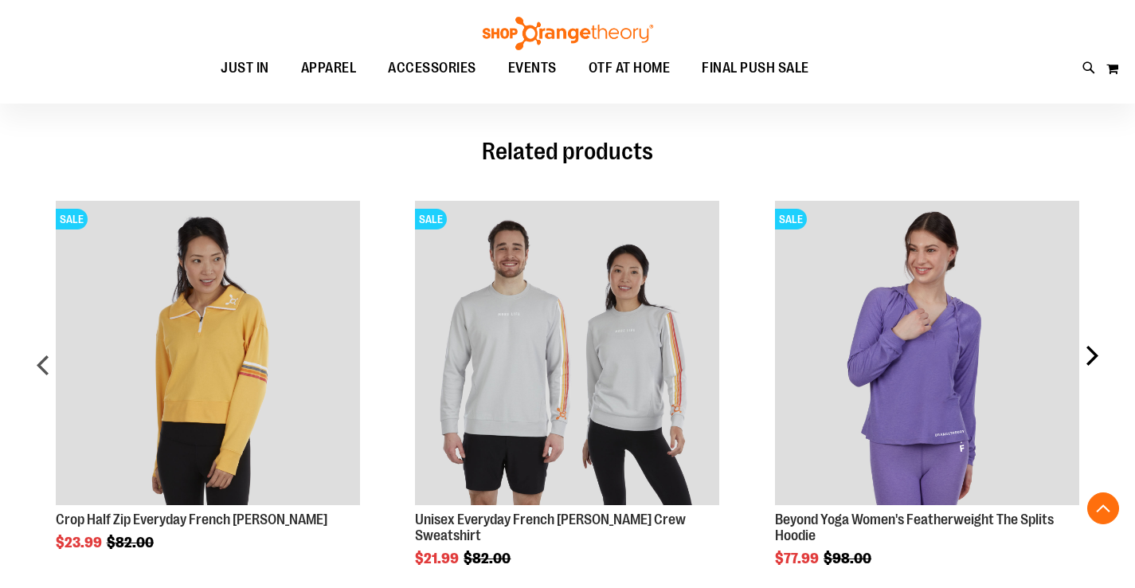
click at [1093, 350] on div "next" at bounding box center [1091, 371] width 32 height 389
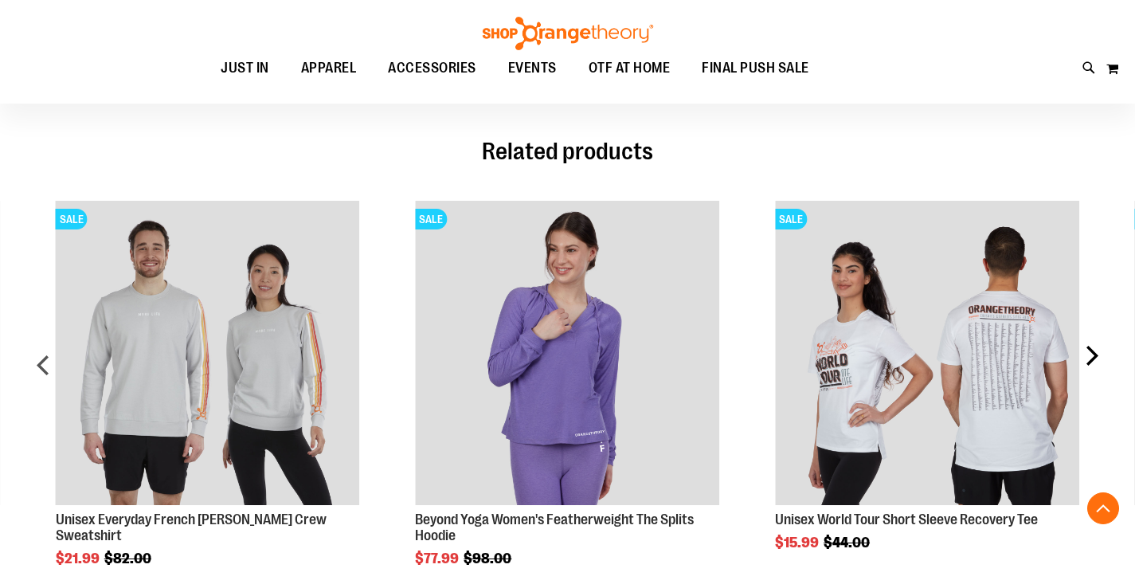
click at [1093, 350] on div "next" at bounding box center [1091, 371] width 32 height 389
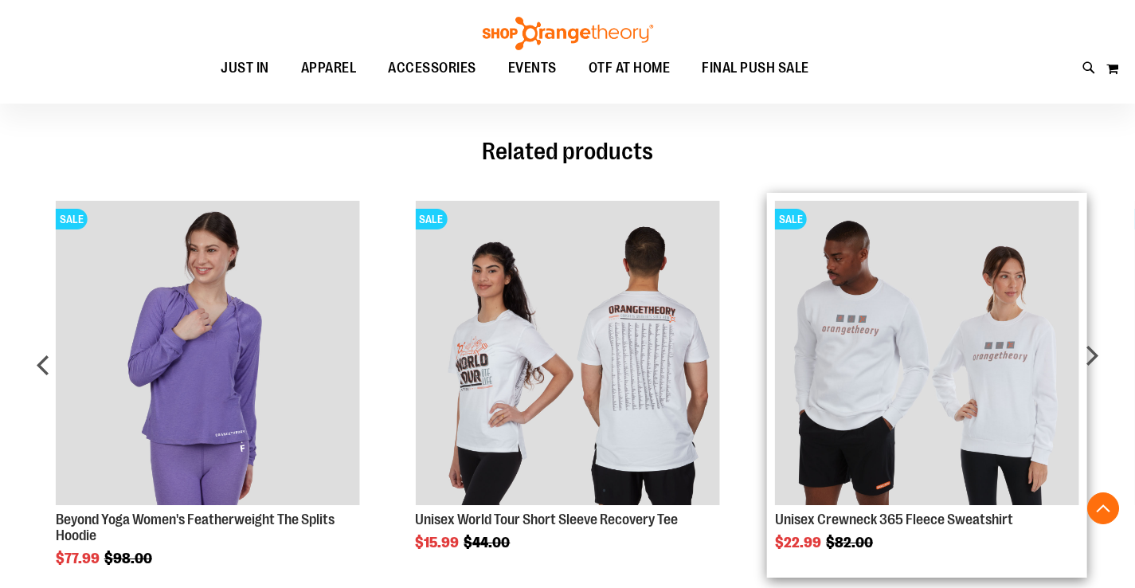
click at [1019, 297] on img "Product Page Link" at bounding box center [927, 353] width 304 height 304
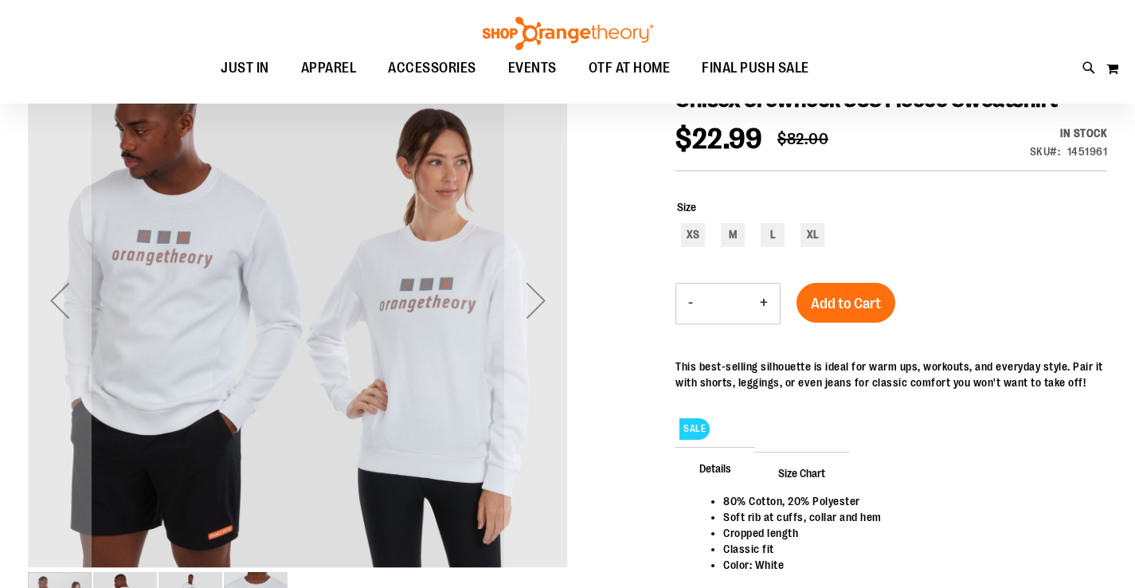
scroll to position [185, 0]
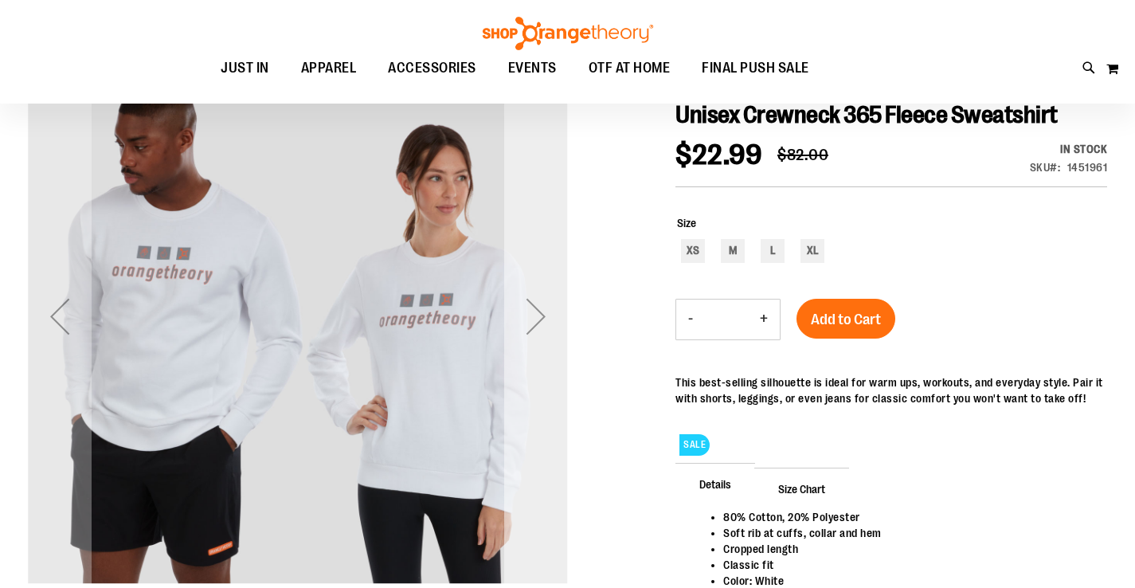
click at [530, 310] on div "Next" at bounding box center [536, 316] width 64 height 64
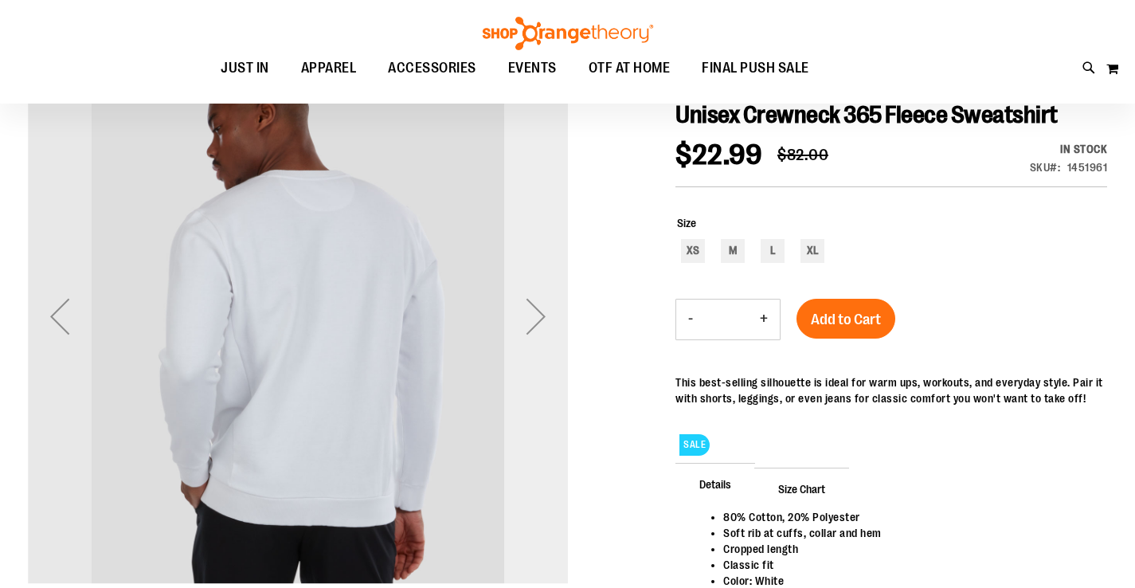
click at [530, 310] on div "Next" at bounding box center [536, 316] width 64 height 64
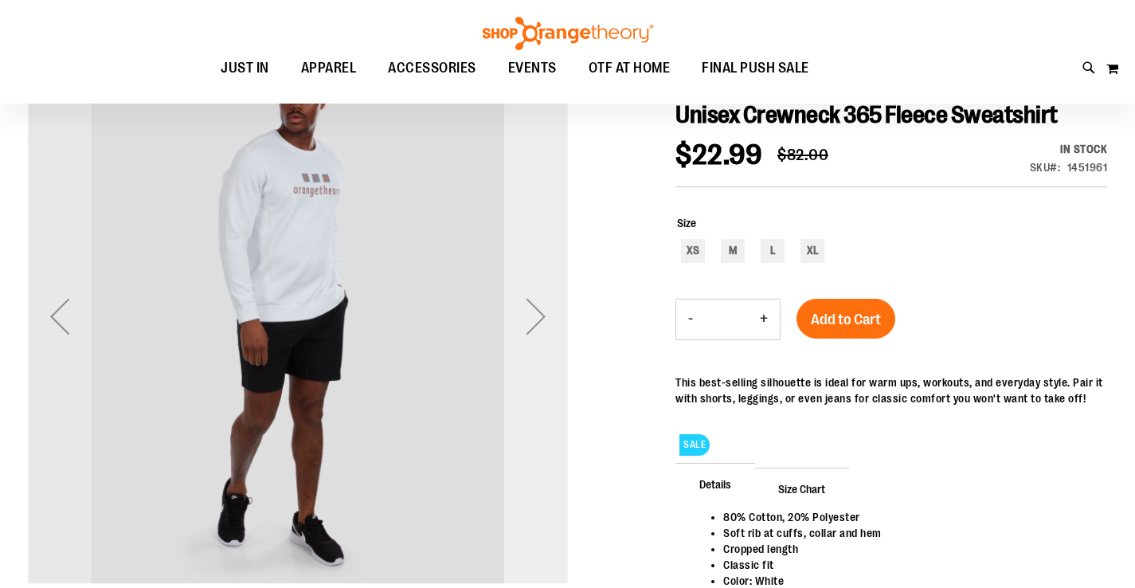
click at [530, 310] on div "Next" at bounding box center [536, 316] width 64 height 64
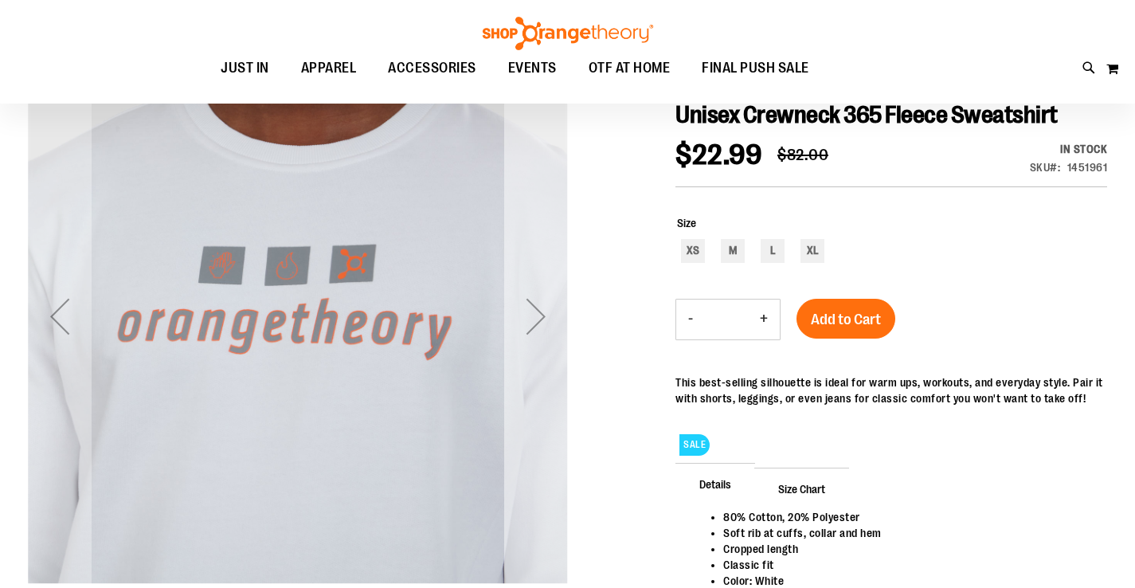
click at [530, 310] on div "Next" at bounding box center [536, 316] width 64 height 64
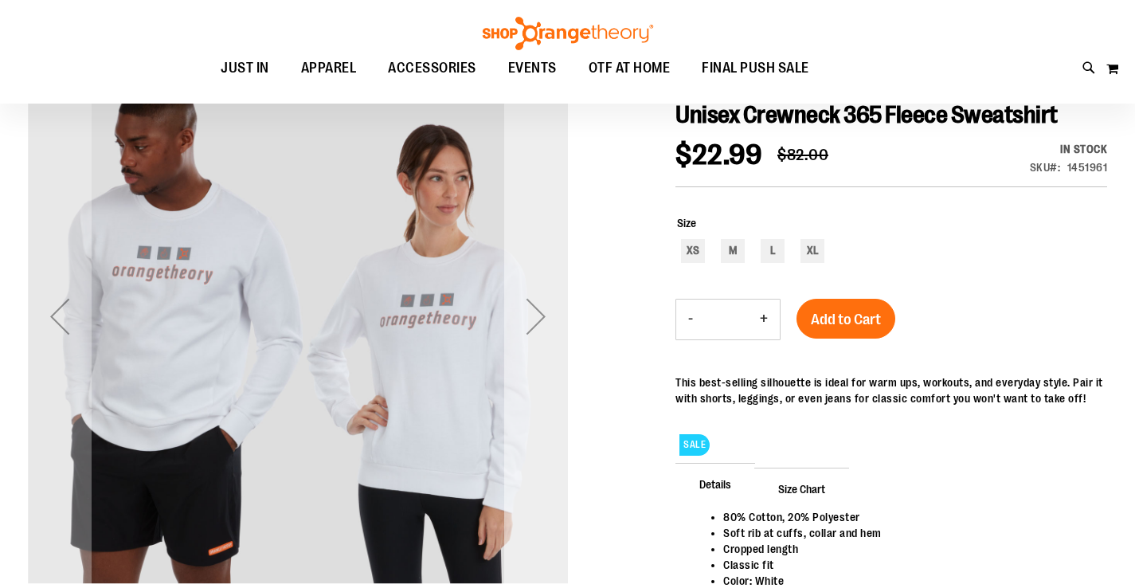
click at [530, 310] on div "Next" at bounding box center [536, 316] width 64 height 64
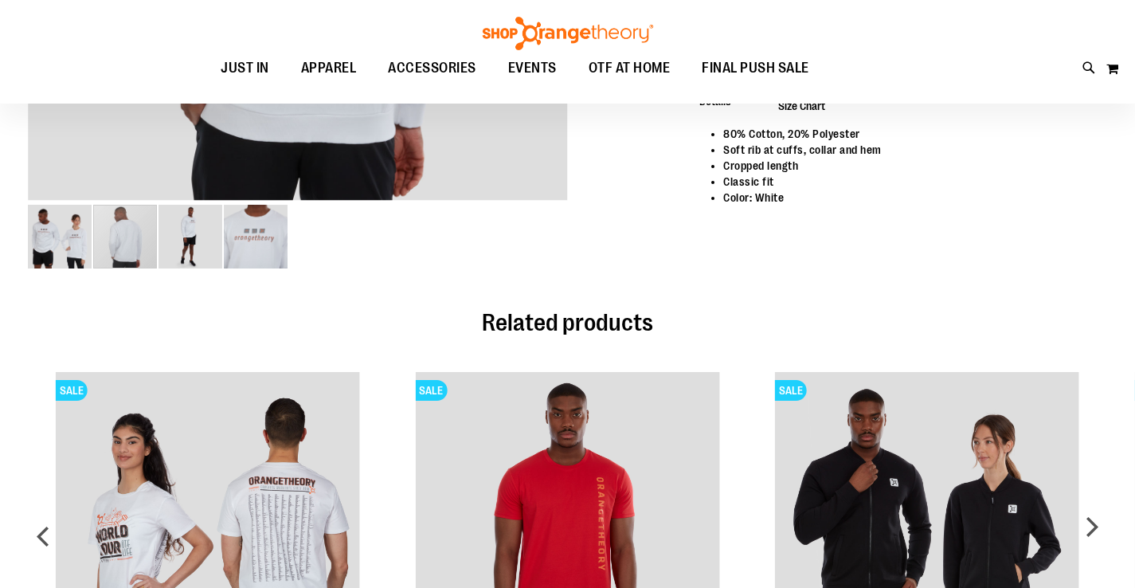
scroll to position [0, 0]
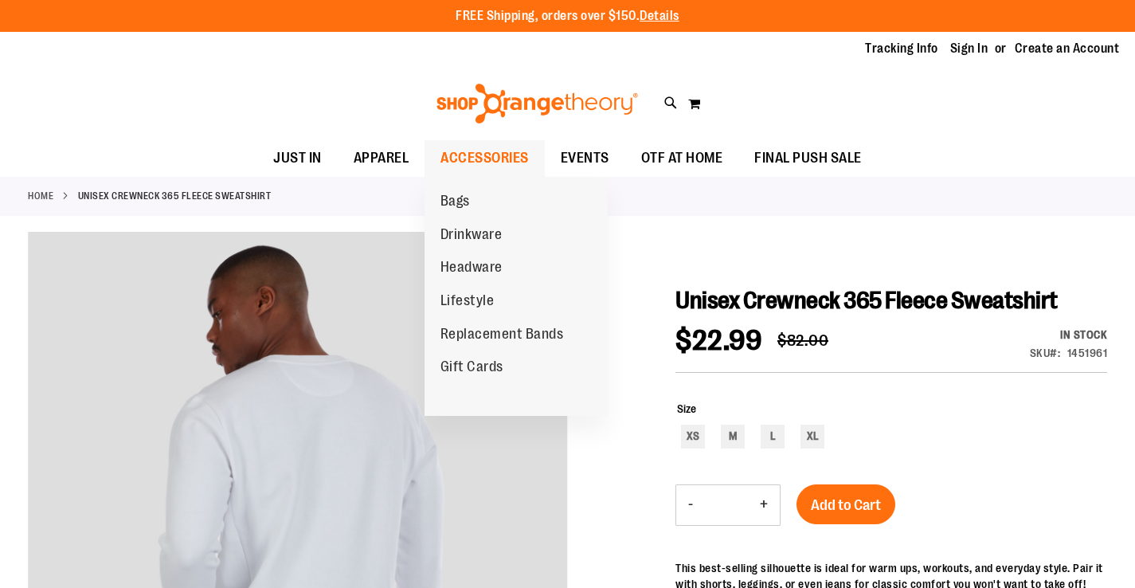
click at [497, 150] on span "ACCESSORIES" at bounding box center [484, 158] width 88 height 36
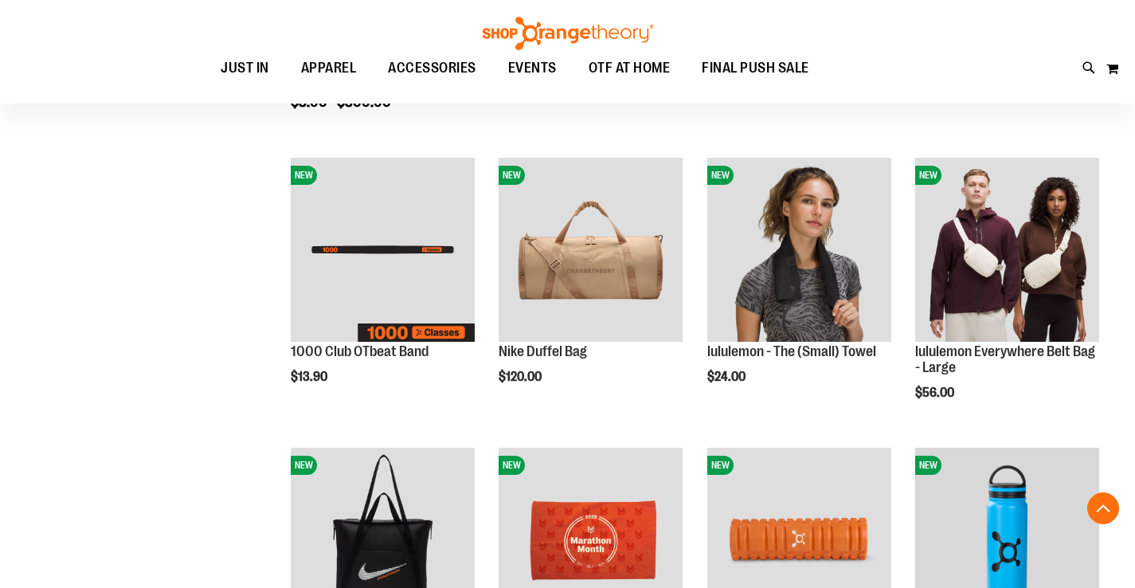
scroll to position [454, 0]
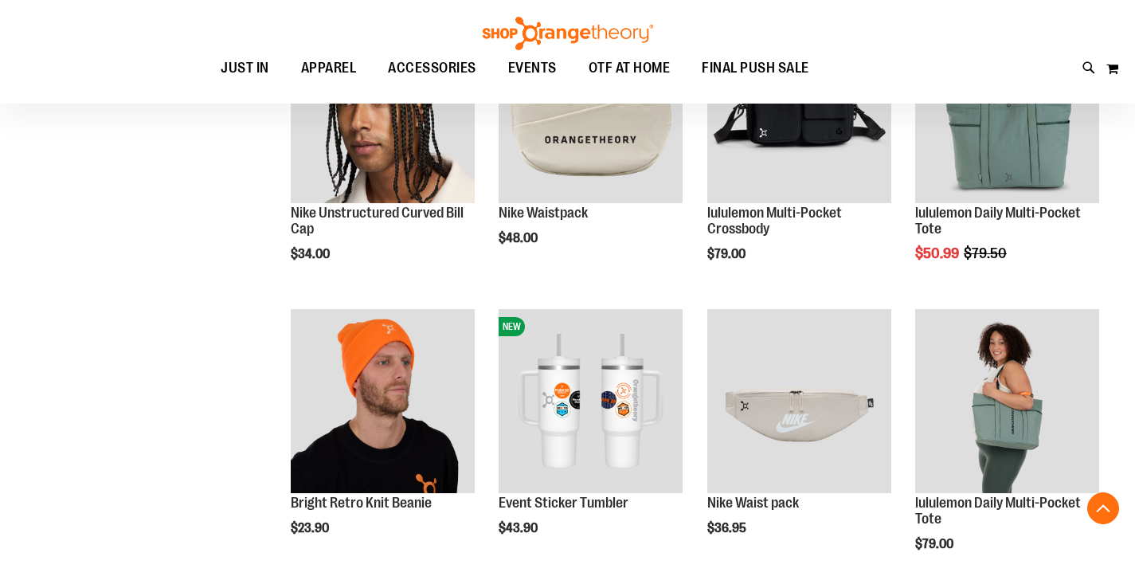
scroll to position [1158, 0]
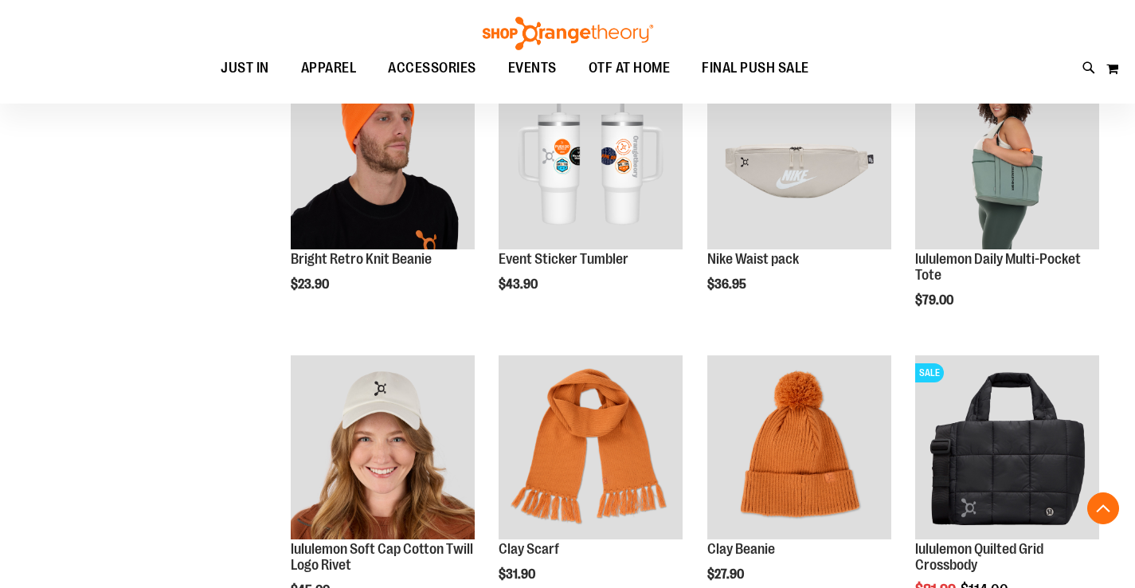
scroll to position [1536, 0]
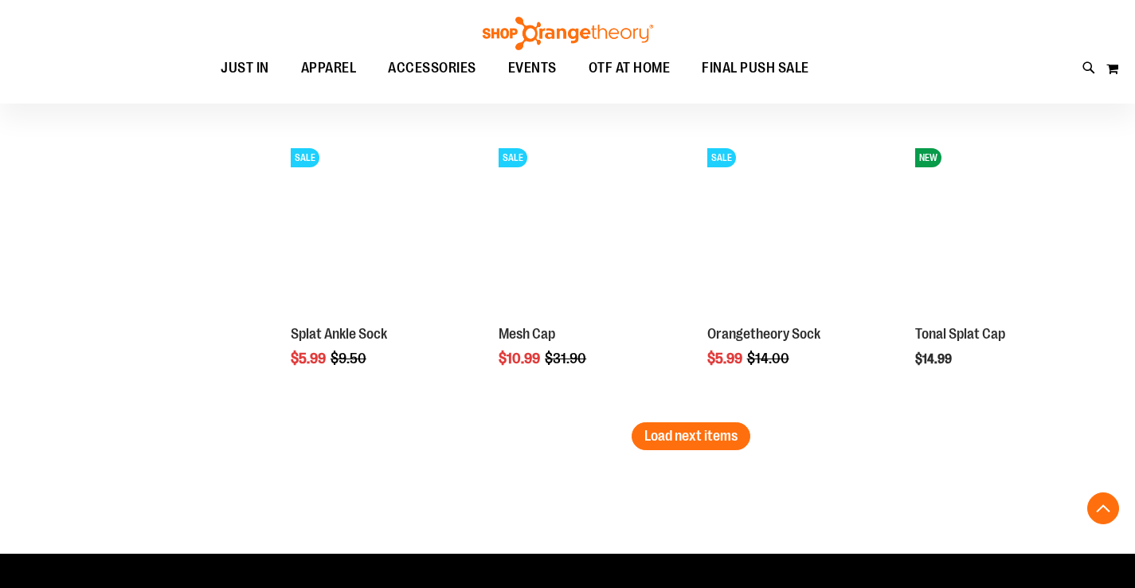
scroll to position [2495, 0]
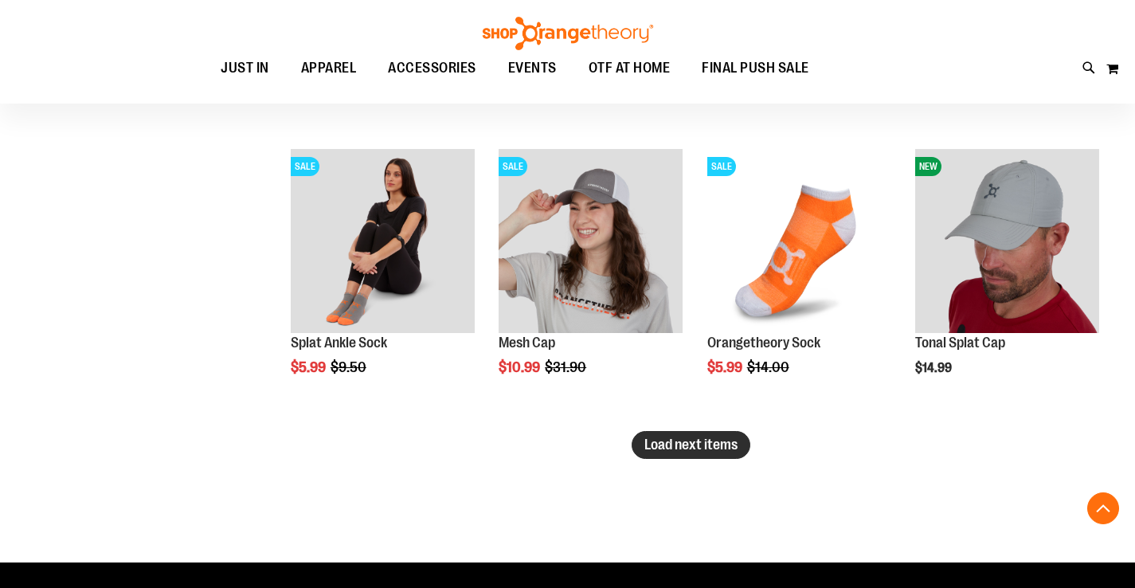
click at [669, 436] on button "Load next items" at bounding box center [691, 445] width 119 height 28
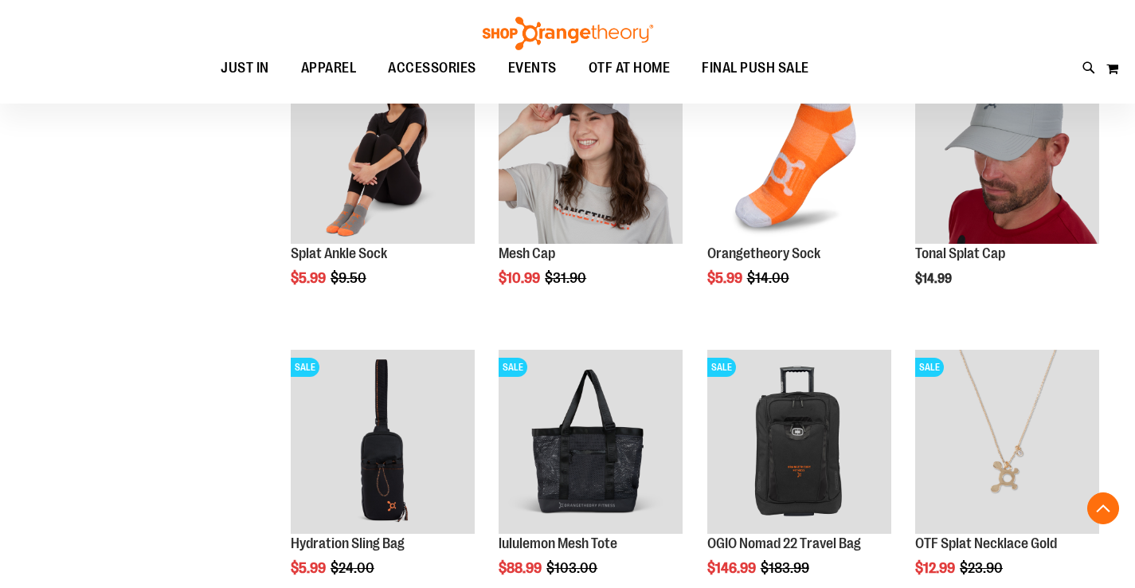
scroll to position [2653, 0]
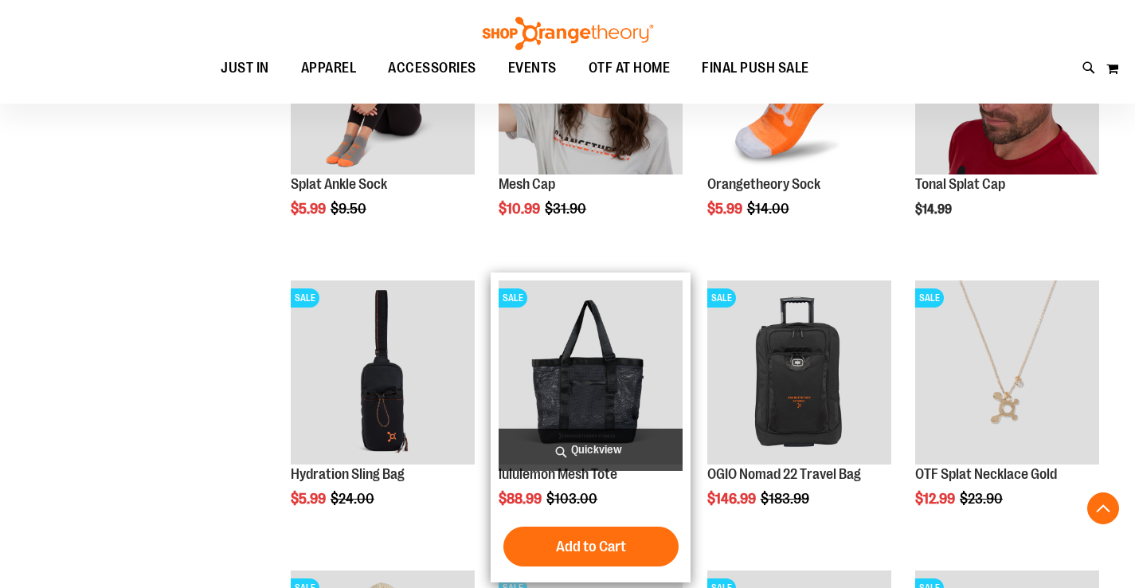
click at [624, 380] on img "product" at bounding box center [591, 372] width 184 height 184
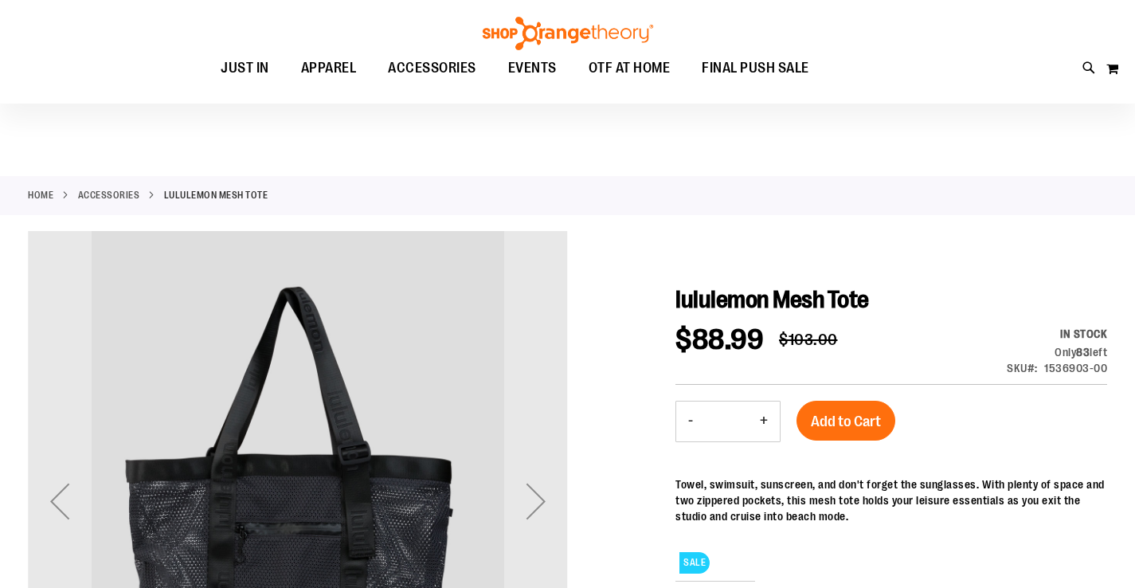
scroll to position [166, 0]
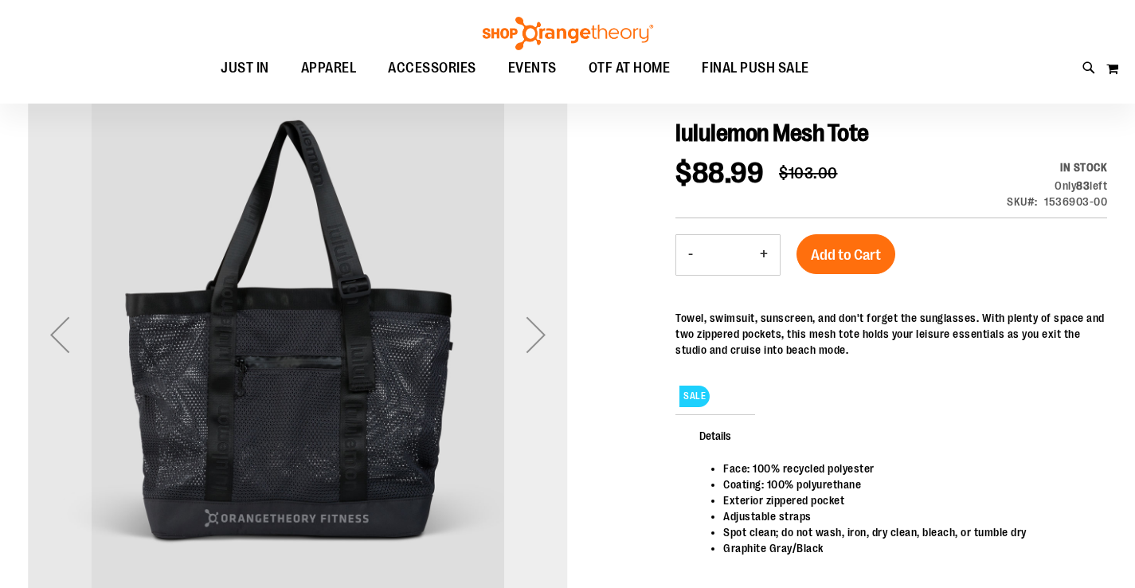
click at [538, 336] on div "Next" at bounding box center [536, 335] width 64 height 64
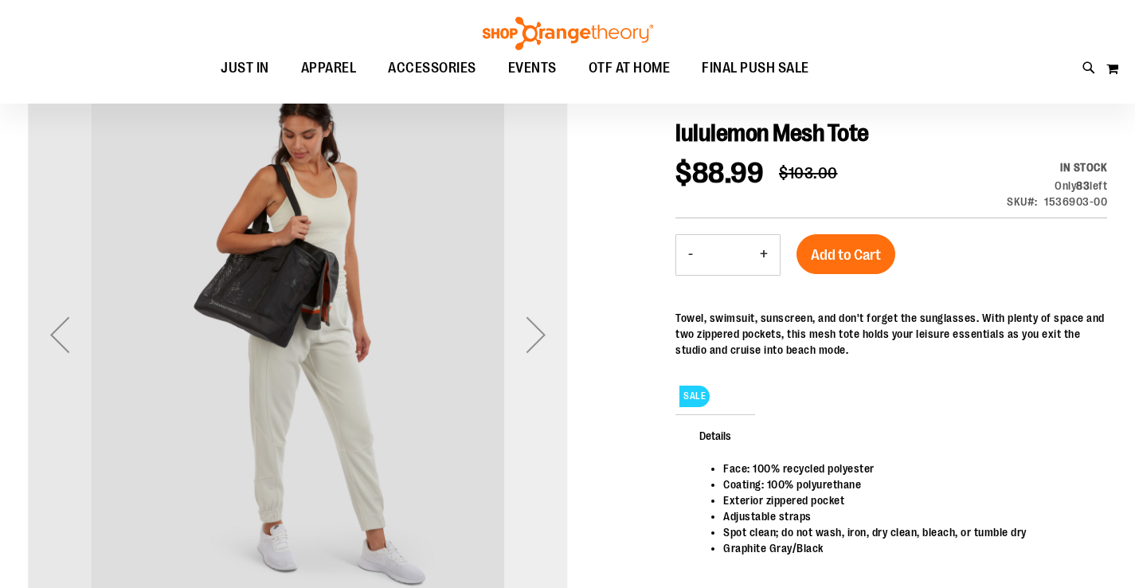
click at [538, 336] on div "Next" at bounding box center [536, 335] width 64 height 64
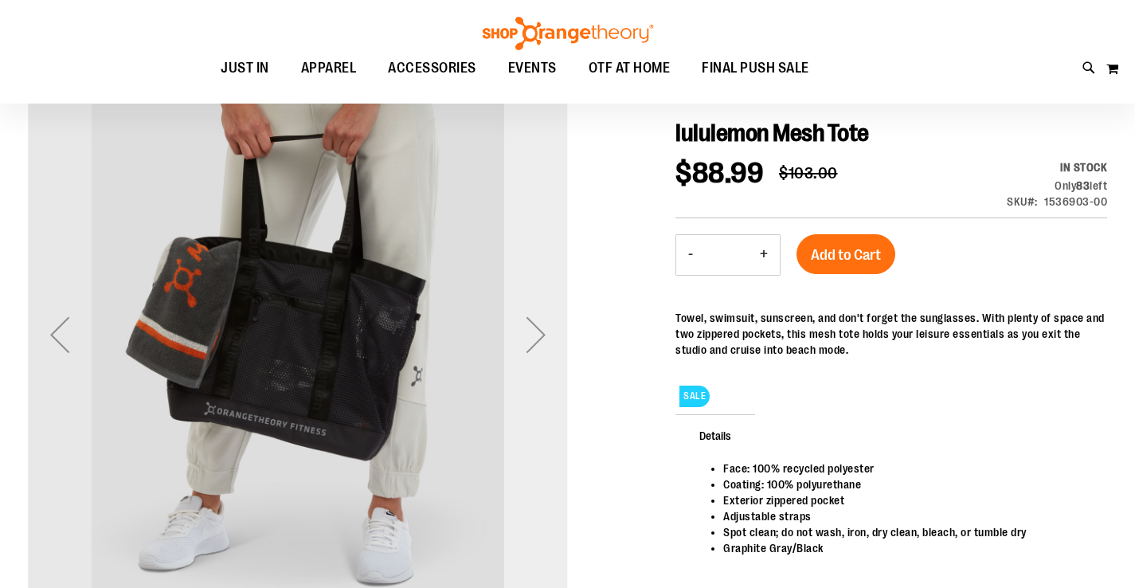
click at [538, 336] on div "Next" at bounding box center [536, 335] width 64 height 64
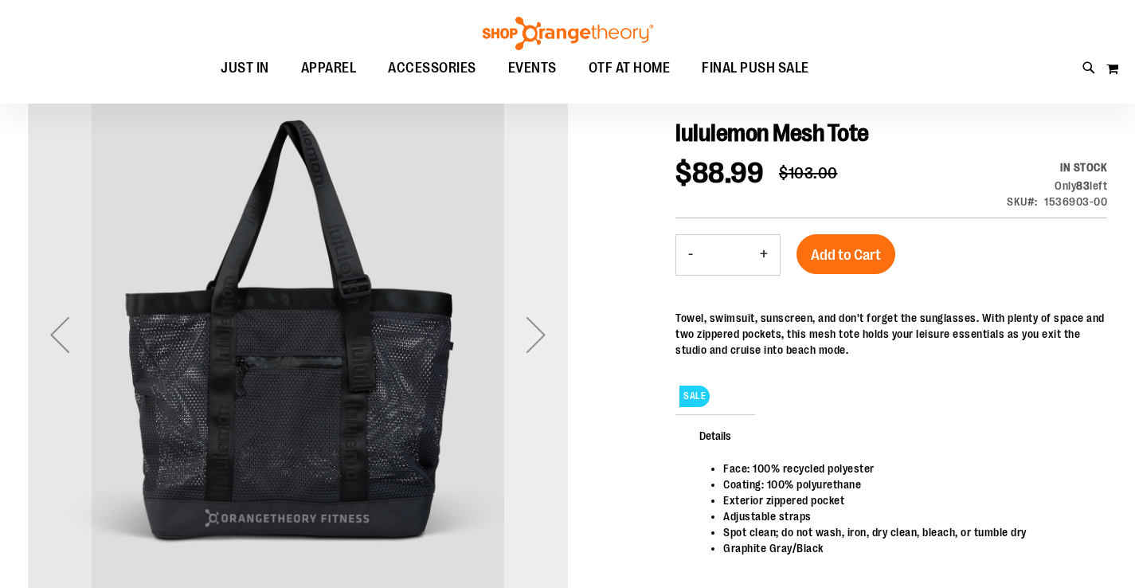
click at [538, 336] on div "Next" at bounding box center [536, 335] width 64 height 64
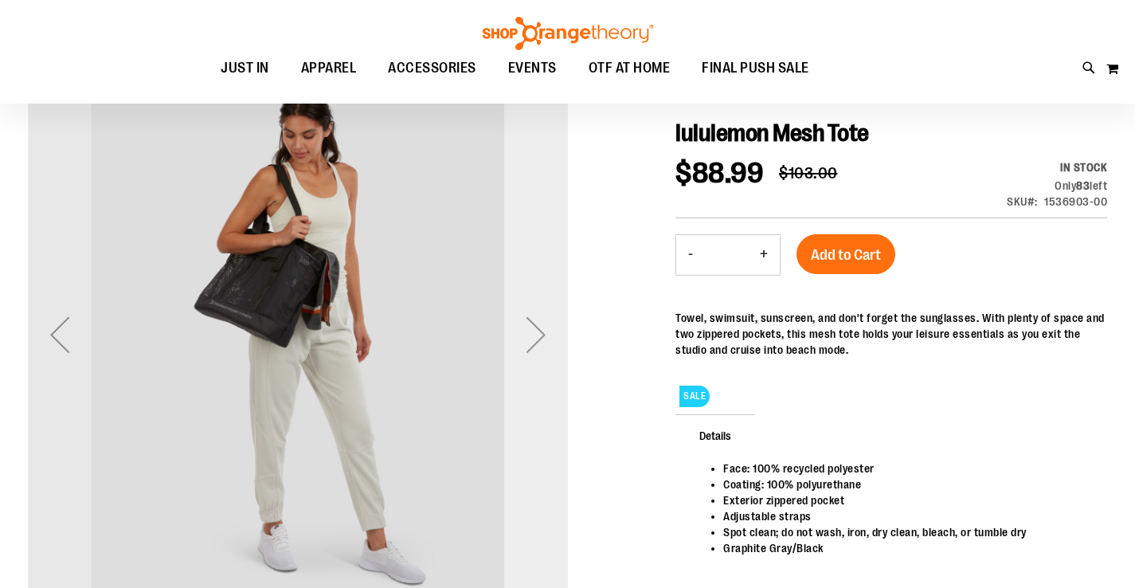
click at [538, 336] on div "Next" at bounding box center [536, 335] width 64 height 64
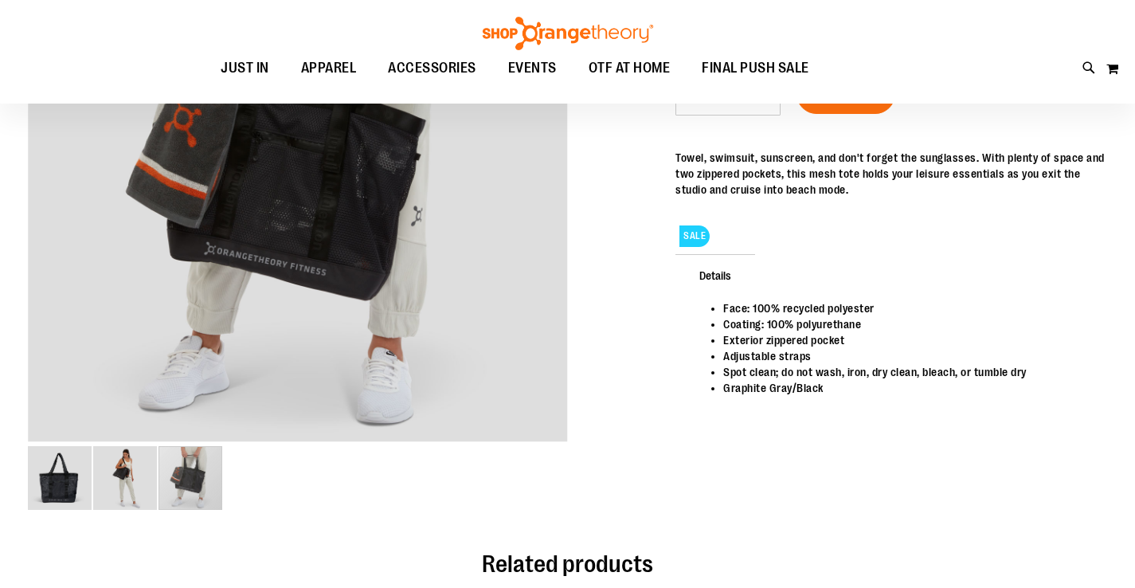
scroll to position [0, 0]
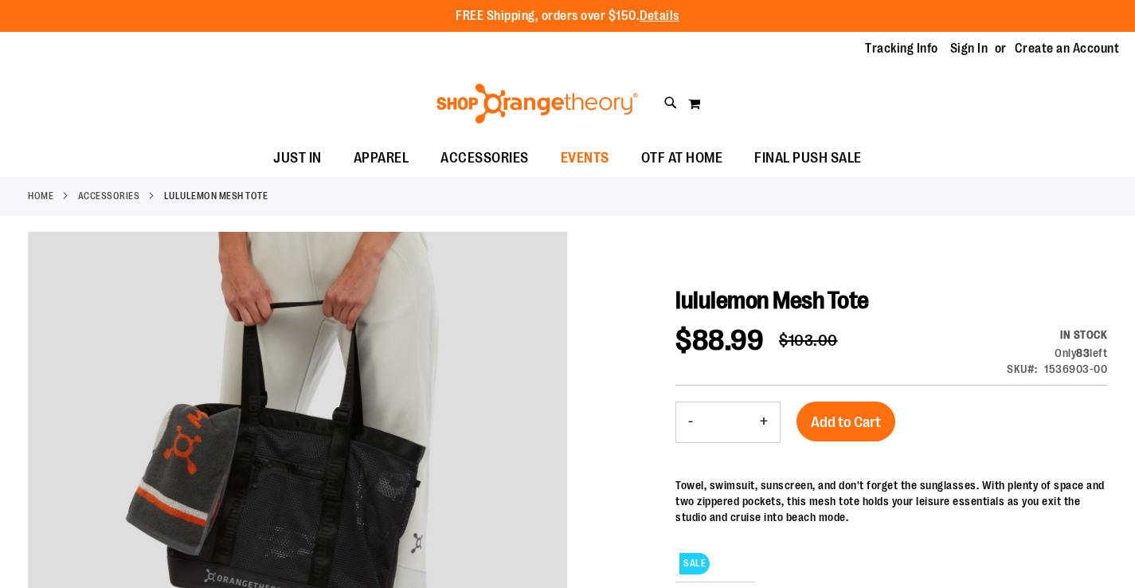
click at [588, 158] on span "EVENTS" at bounding box center [585, 158] width 49 height 36
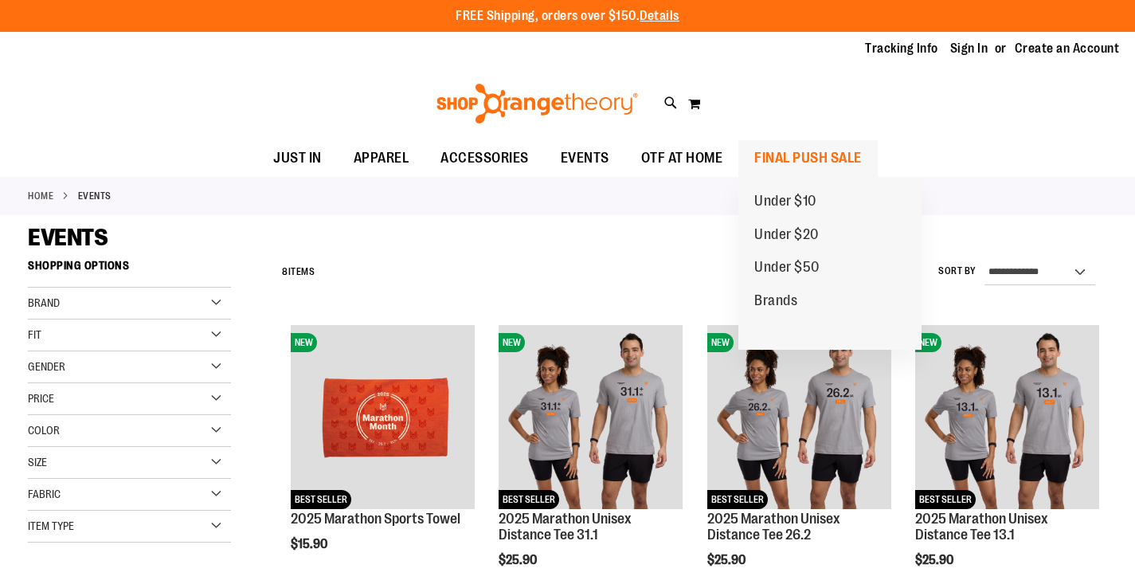
click at [843, 158] on span "FINAL PUSH SALE" at bounding box center [808, 158] width 108 height 36
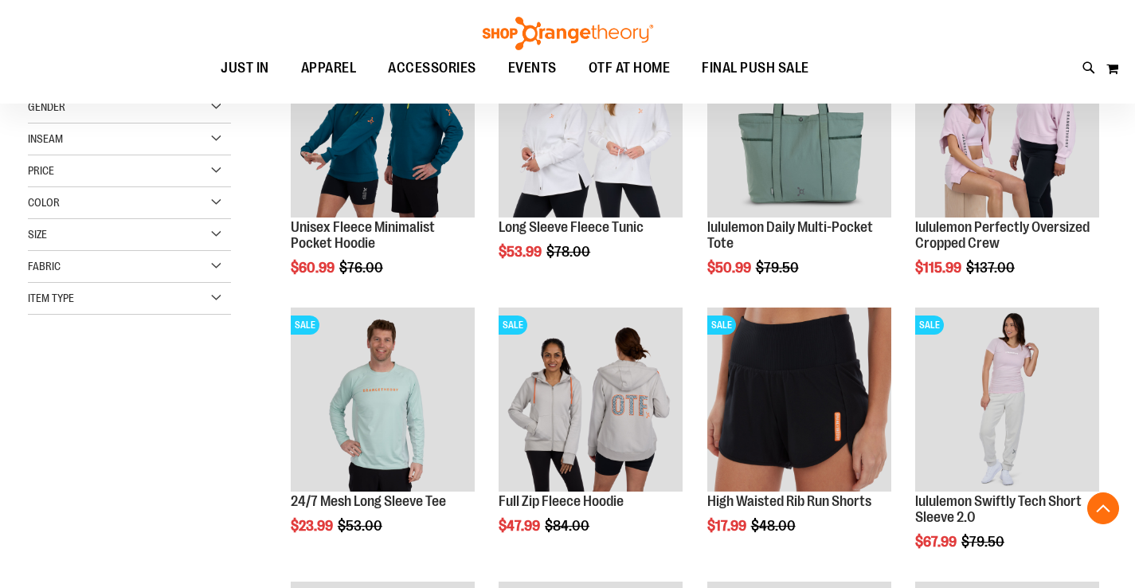
scroll to position [288, 0]
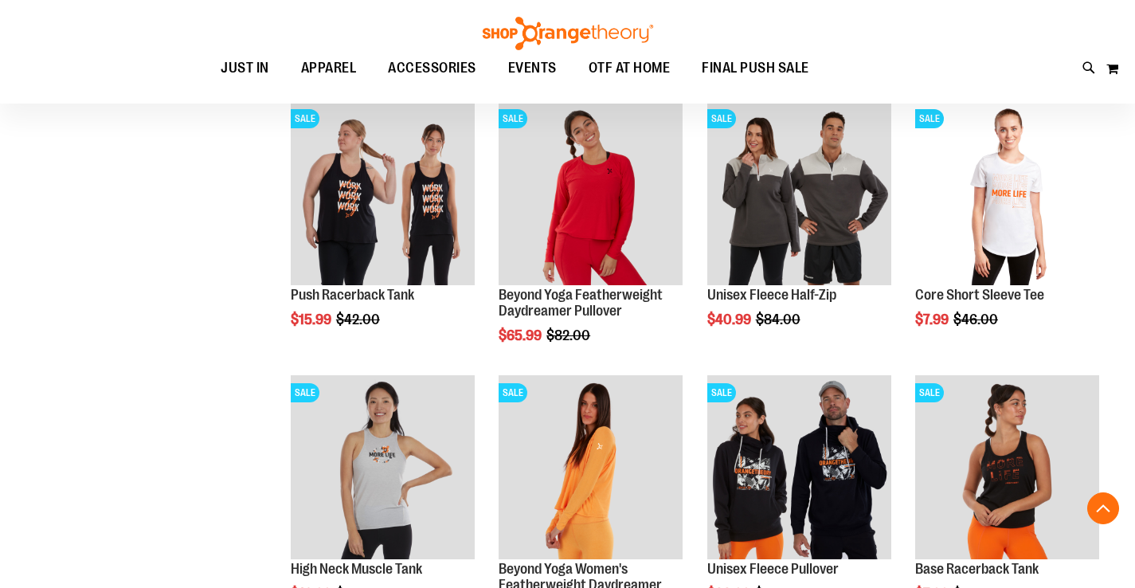
scroll to position [2311, 0]
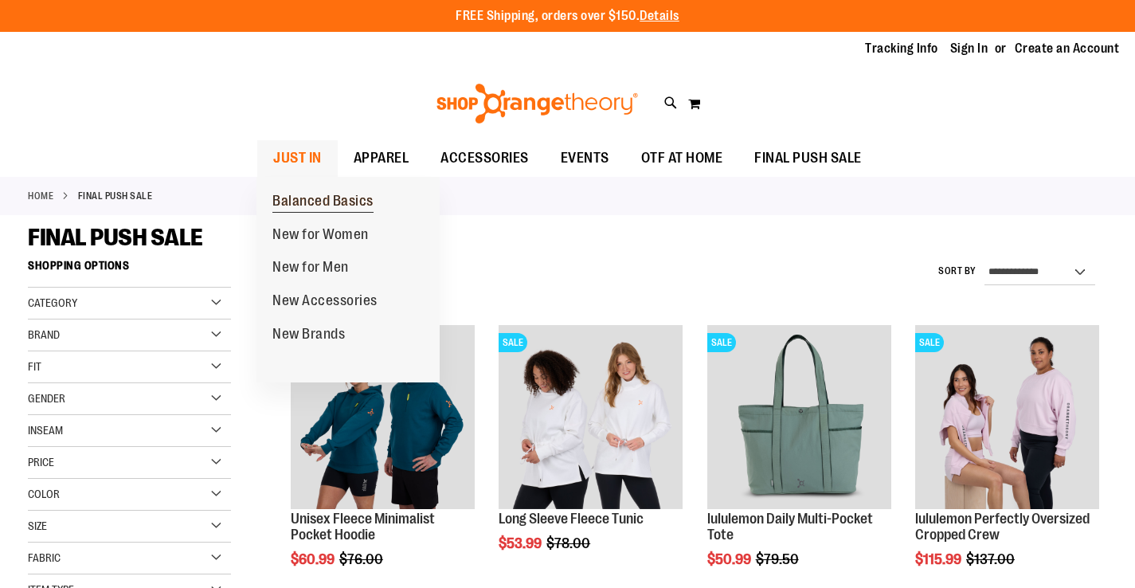
click at [343, 202] on span "Balanced Basics" at bounding box center [322, 203] width 101 height 20
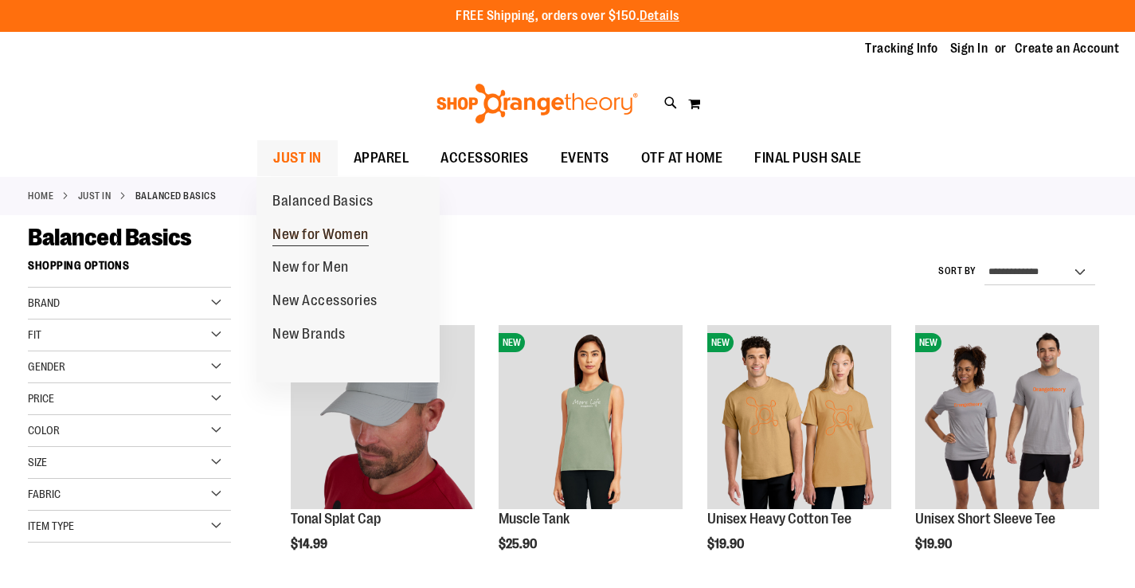
click at [337, 235] on span "New for Women" at bounding box center [320, 236] width 96 height 20
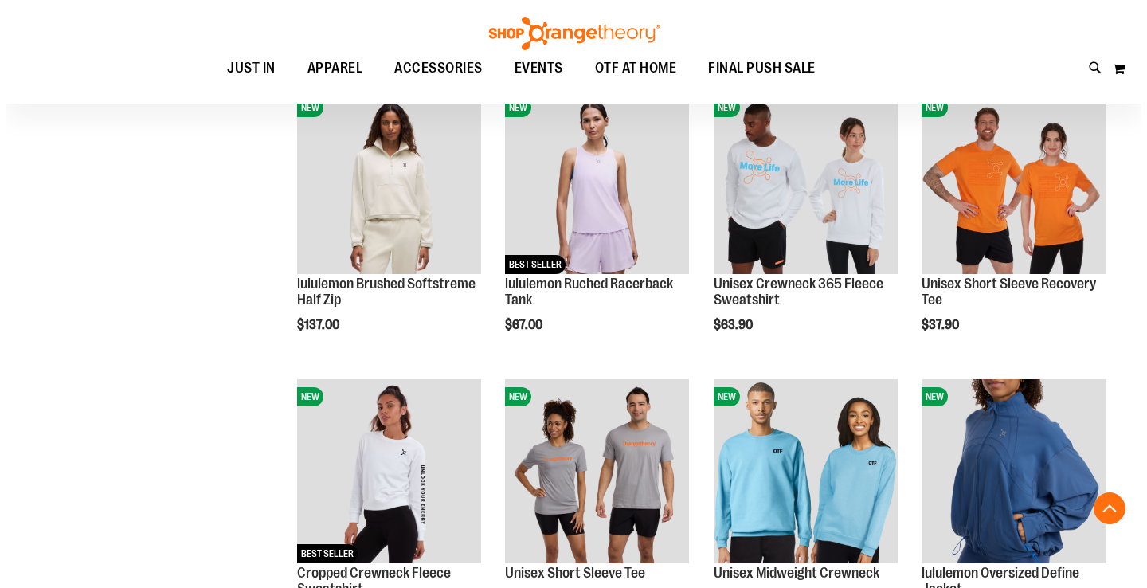
scroll to position [816, 0]
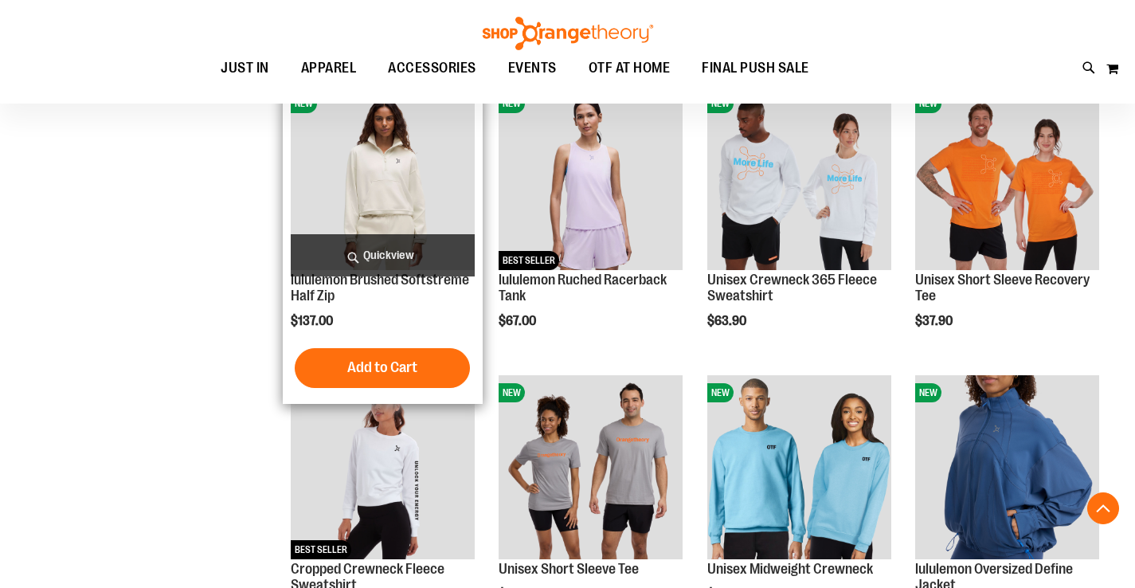
click at [392, 264] on span "Quickview" at bounding box center [383, 255] width 184 height 42
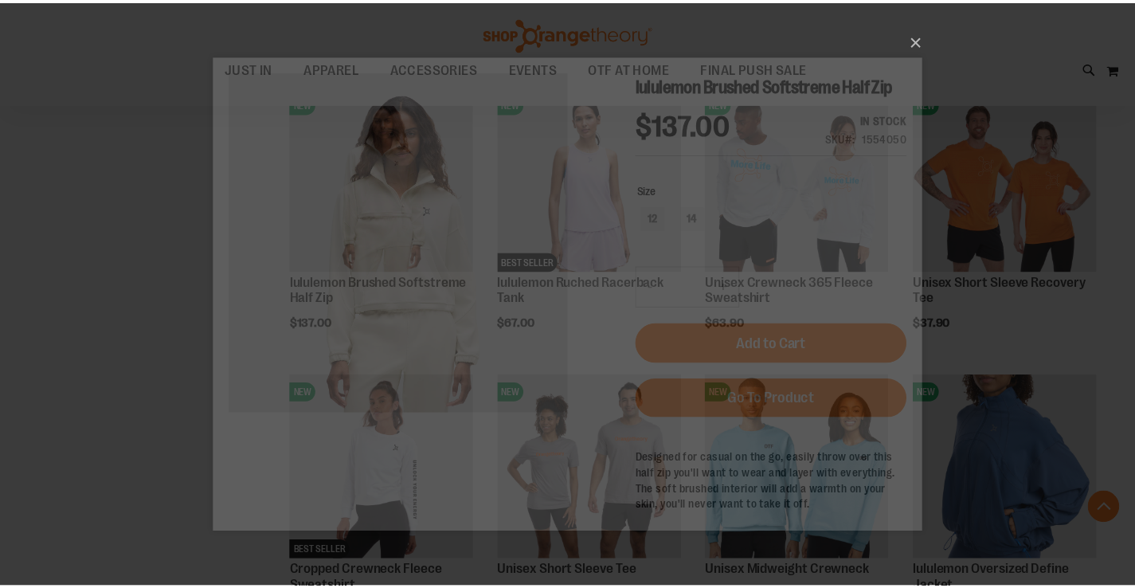
scroll to position [0, 0]
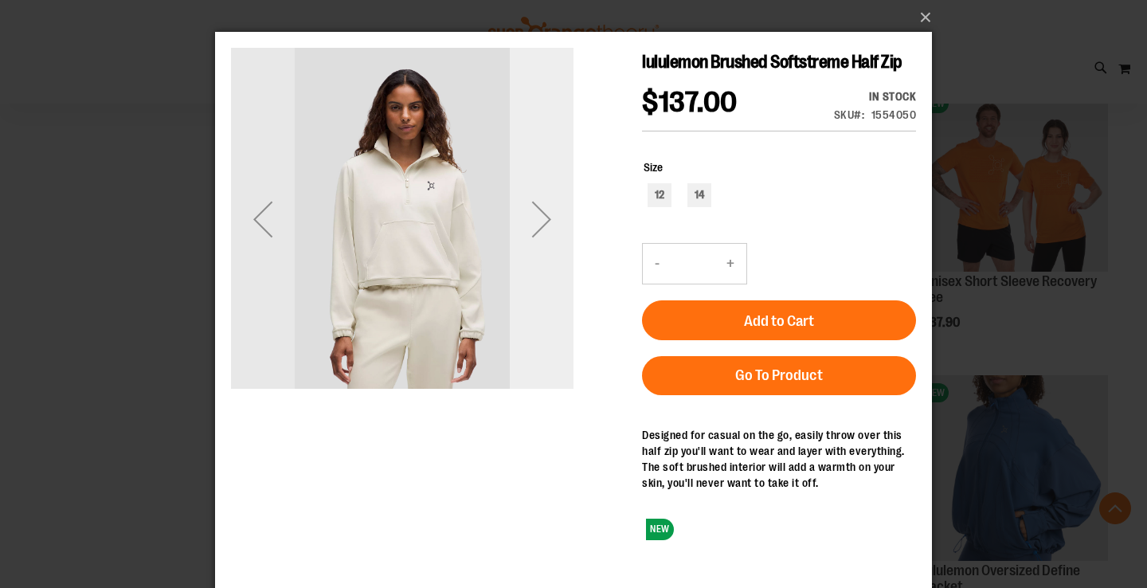
click at [530, 233] on div "Next" at bounding box center [542, 219] width 64 height 64
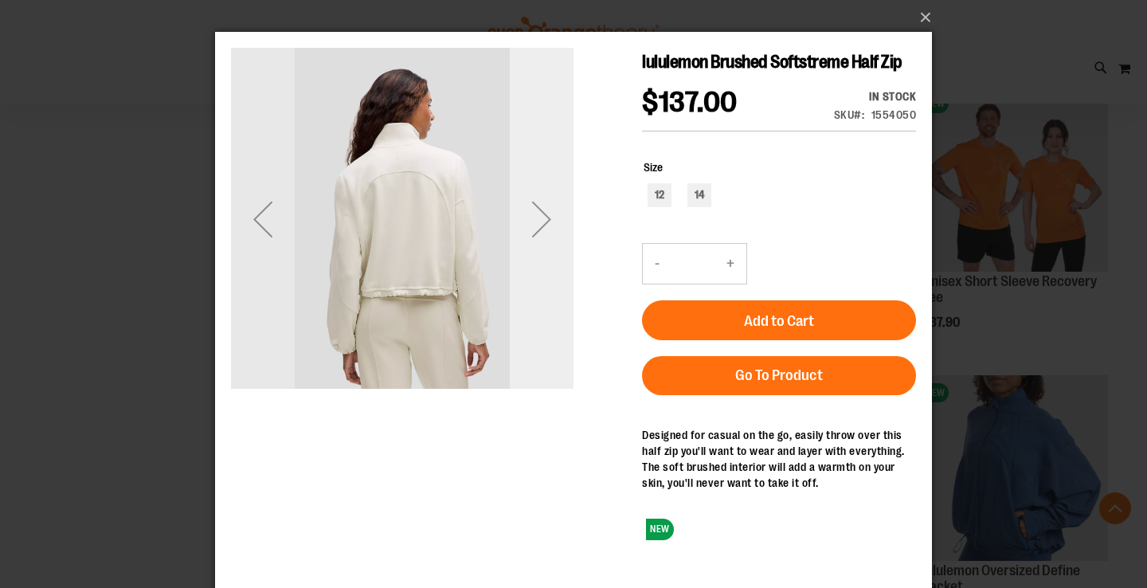
click at [530, 233] on div "Next" at bounding box center [542, 219] width 64 height 64
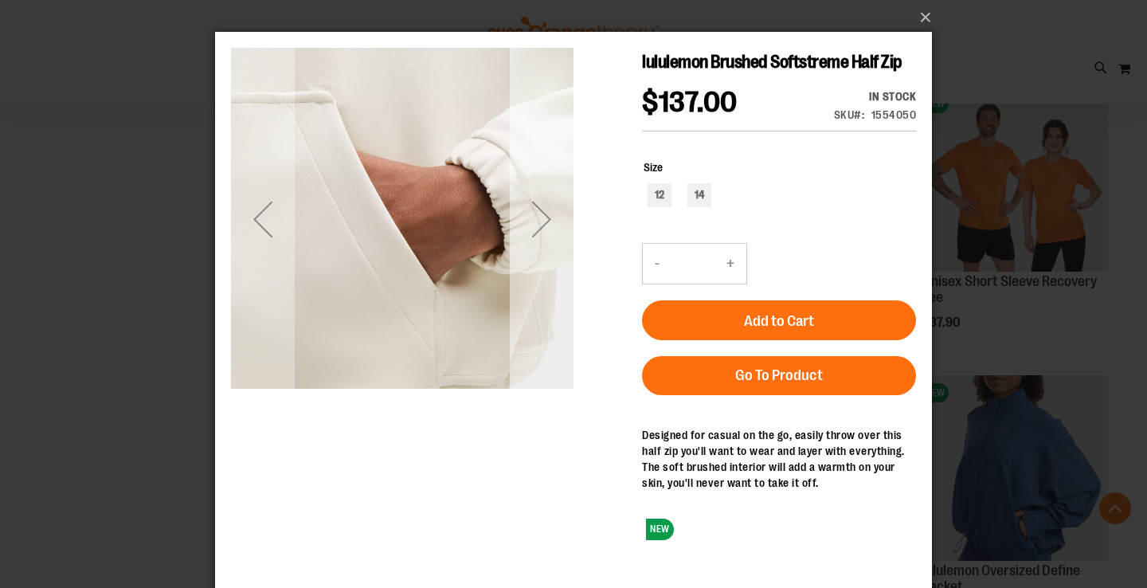
click at [530, 233] on div "Next" at bounding box center [542, 219] width 64 height 64
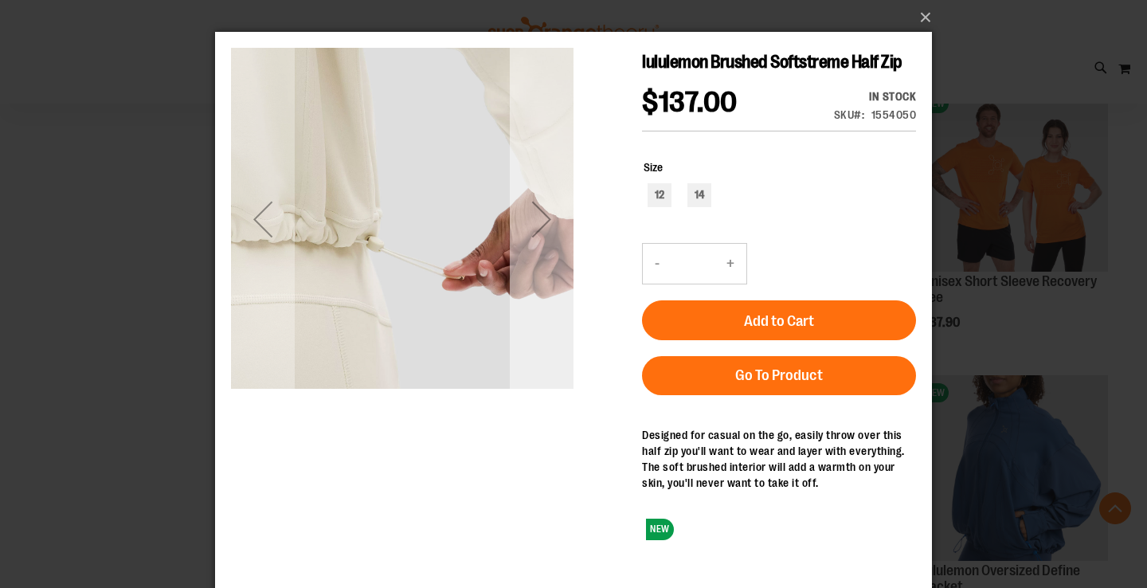
click at [531, 235] on div "Next" at bounding box center [542, 219] width 64 height 64
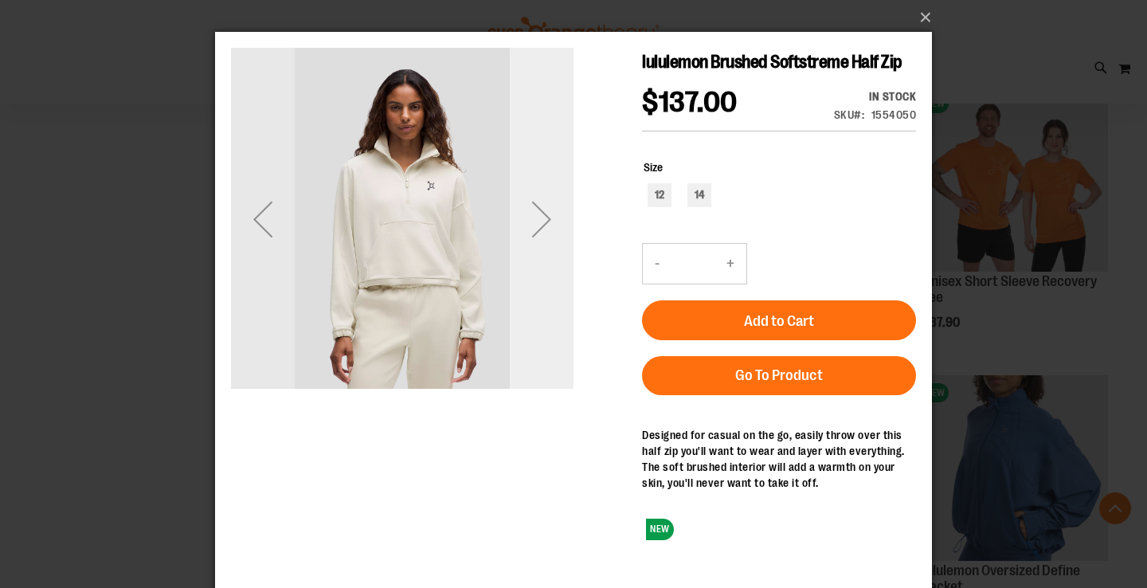
click at [533, 236] on div "Next" at bounding box center [542, 219] width 64 height 64
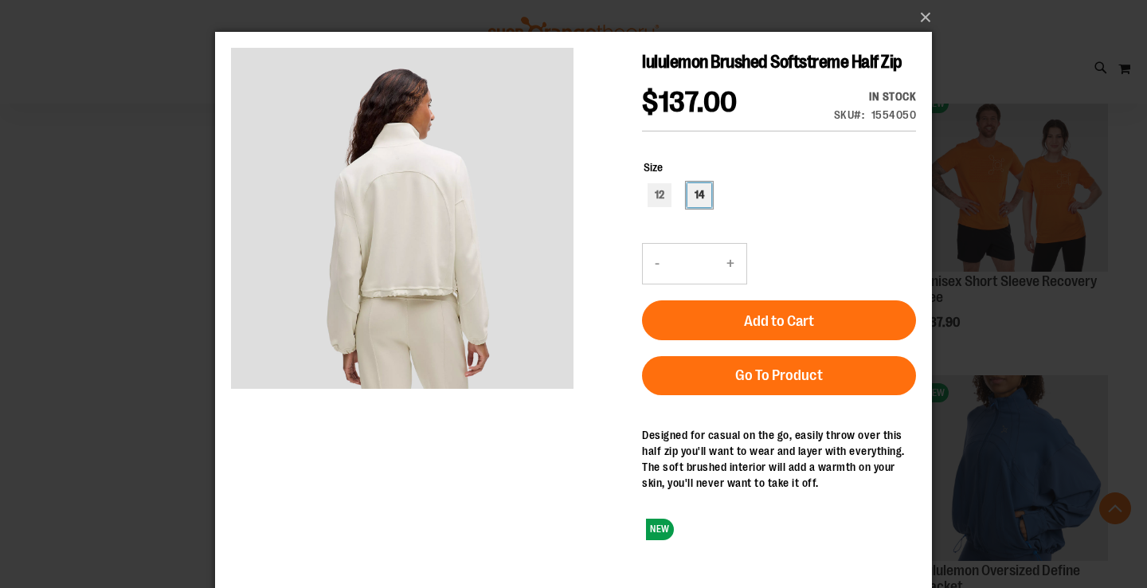
click at [706, 207] on div "14" at bounding box center [699, 195] width 24 height 24
type input "***"
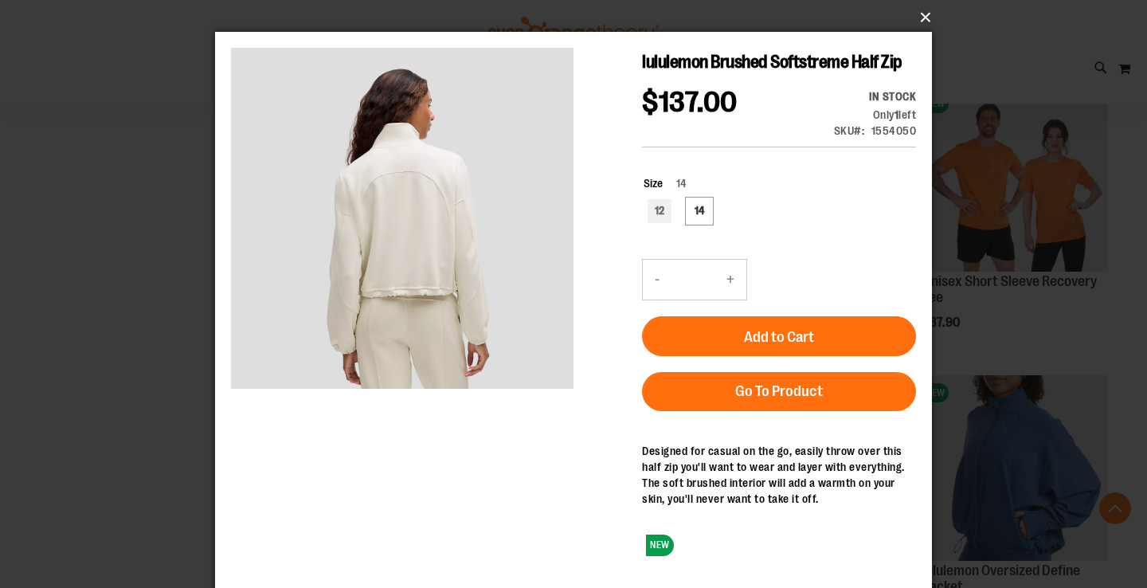
click at [925, 17] on button "×" at bounding box center [578, 17] width 717 height 35
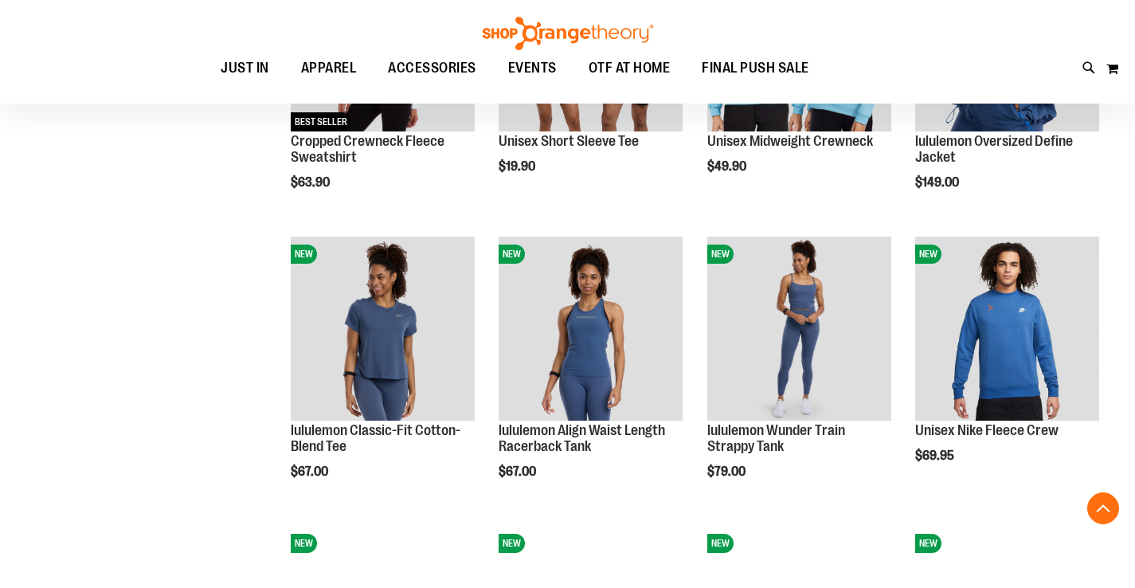
scroll to position [1247, 0]
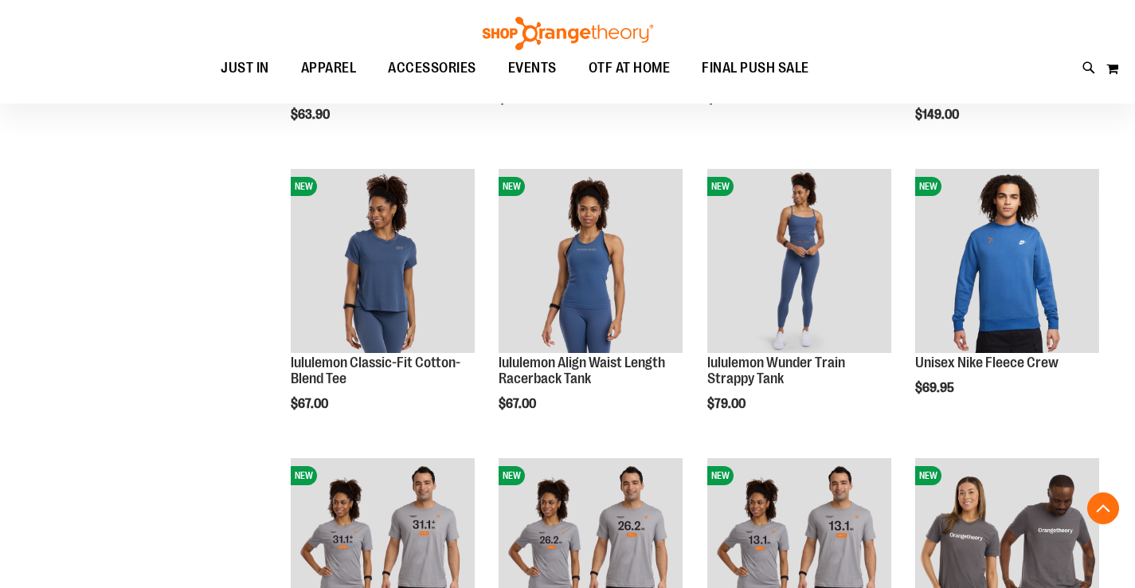
scroll to position [487, 0]
